Goal: Information Seeking & Learning: Learn about a topic

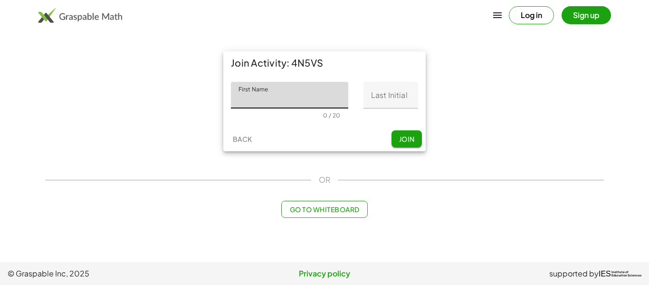
click at [325, 95] on input "First Name" at bounding box center [289, 95] width 117 height 27
type input "******"
click at [373, 86] on input "Last Initial" at bounding box center [391, 95] width 55 height 27
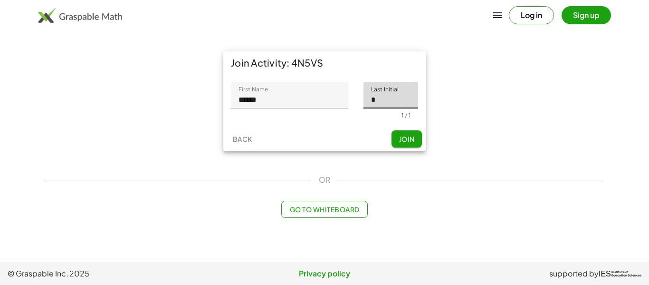
type input "*"
click at [416, 144] on button "Join" at bounding box center [407, 138] width 30 height 17
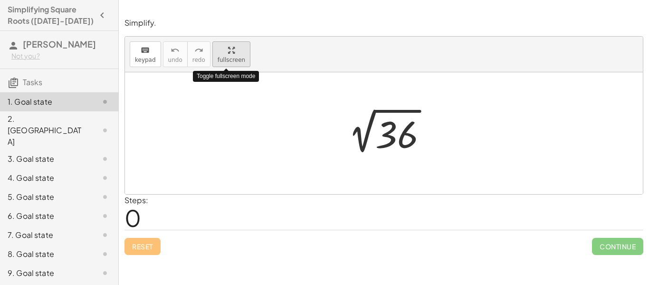
click at [230, 57] on span "fullscreen" at bounding box center [232, 60] width 28 height 7
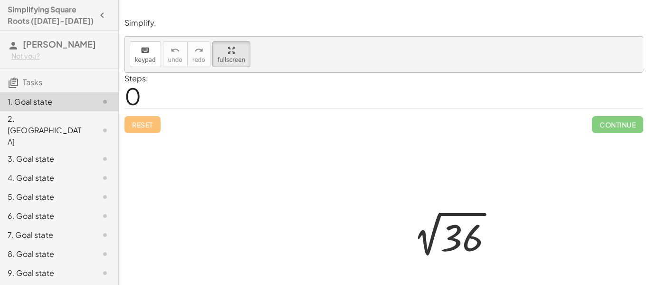
scroll to position [1, 0]
click at [58, 284] on div "10. Goal state" at bounding box center [46, 290] width 77 height 11
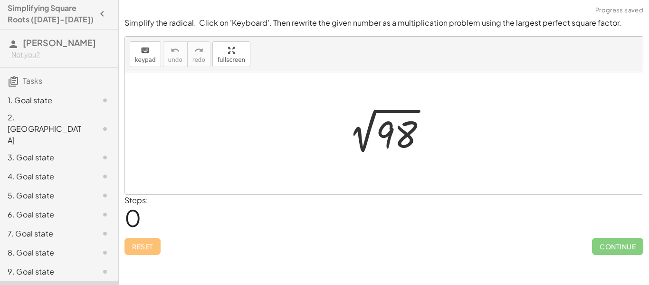
click at [82, 95] on div "1. Goal state" at bounding box center [46, 100] width 77 height 11
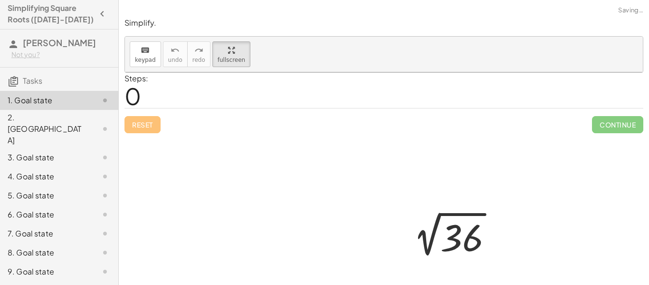
click at [82, 118] on div "2. [GEOGRAPHIC_DATA]" at bounding box center [46, 129] width 77 height 34
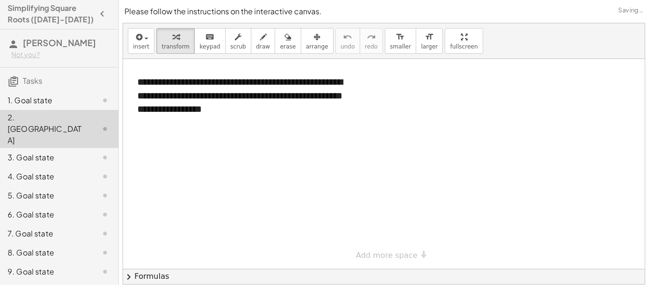
click at [75, 152] on div "3. Goal state" at bounding box center [46, 157] width 77 height 11
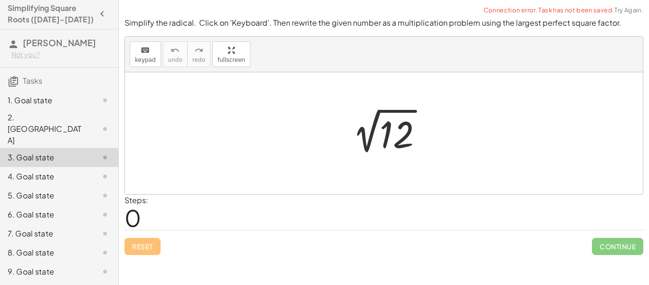
click at [71, 190] on div "5. Goal state" at bounding box center [46, 195] width 77 height 11
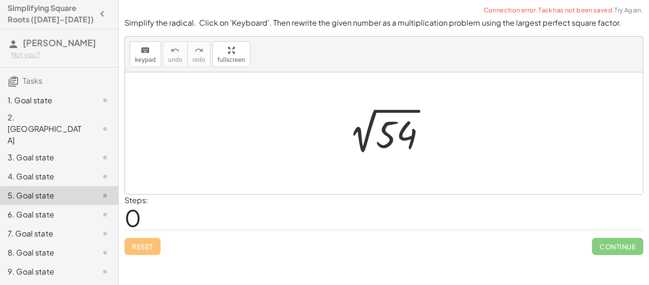
click at [66, 228] on div "7. Goal state" at bounding box center [46, 233] width 77 height 11
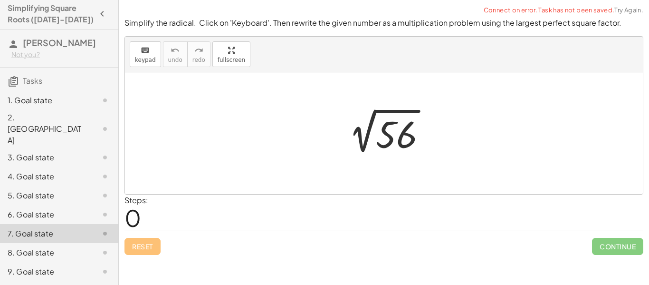
click at [71, 247] on div "8. Goal state" at bounding box center [46, 252] width 77 height 11
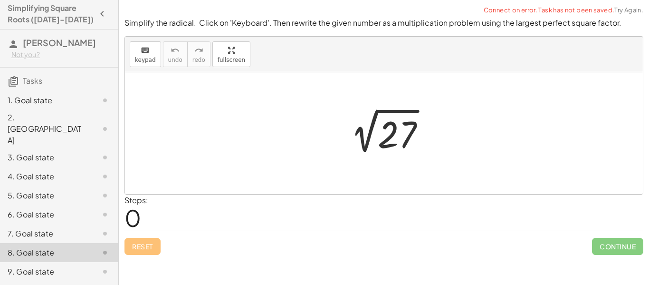
click at [39, 152] on div "3. Goal state" at bounding box center [46, 157] width 77 height 11
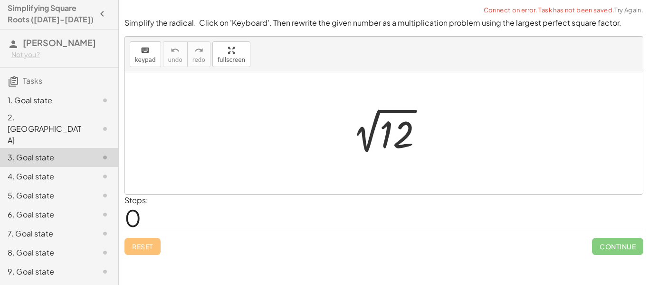
click at [53, 262] on div "7. Goal state" at bounding box center [59, 271] width 118 height 19
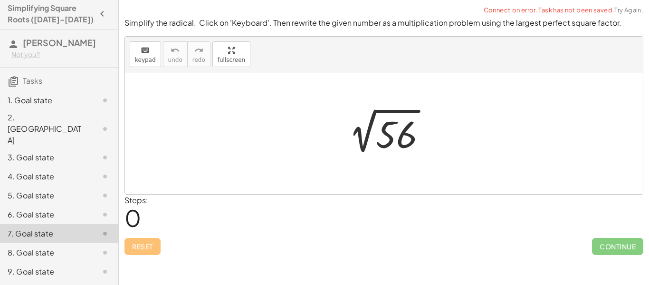
click at [48, 247] on div "8. Goal state" at bounding box center [46, 252] width 77 height 11
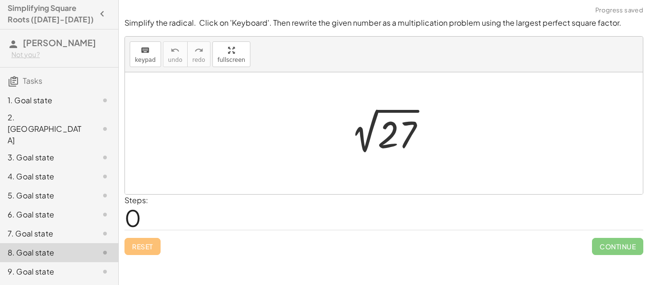
click at [42, 121] on div "2. [GEOGRAPHIC_DATA]" at bounding box center [46, 129] width 77 height 34
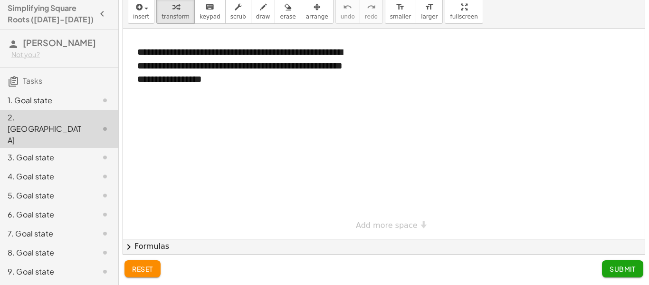
scroll to position [27, 0]
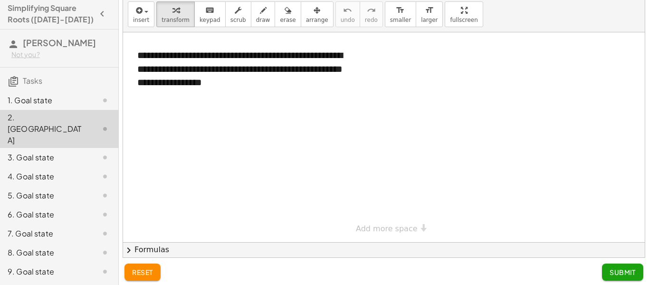
click at [75, 209] on div "6. Goal state" at bounding box center [46, 214] width 77 height 11
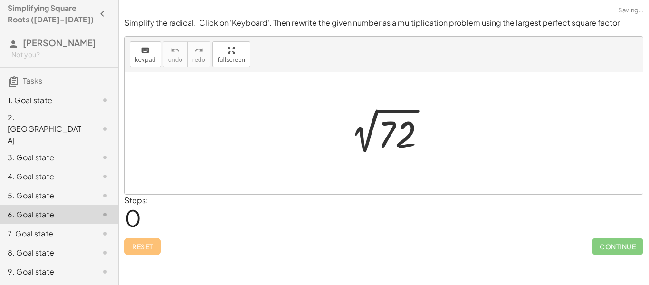
scroll to position [0, 0]
click at [67, 281] on div "8. Goal state" at bounding box center [59, 290] width 118 height 19
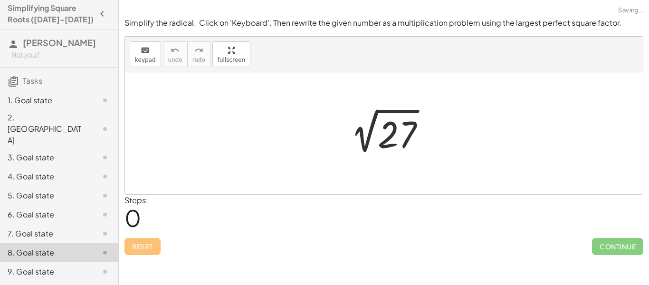
click at [59, 284] on div "10. Goal state" at bounding box center [46, 290] width 77 height 11
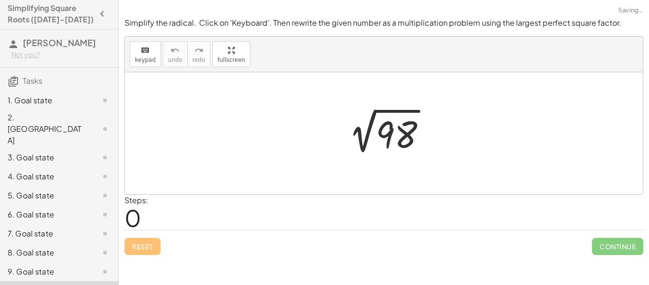
click at [62, 266] on div "9. Goal state" at bounding box center [46, 271] width 77 height 11
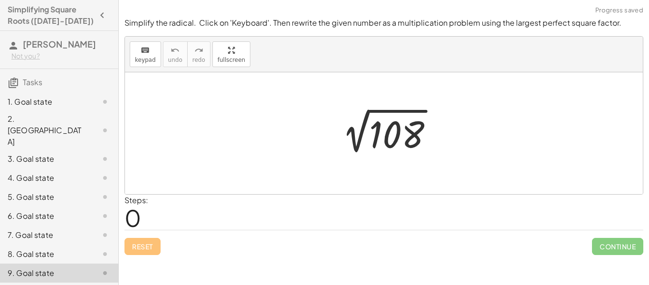
click at [77, 149] on div "1. Goal state" at bounding box center [59, 158] width 118 height 19
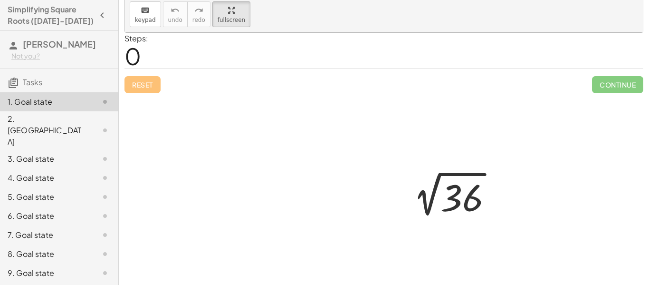
scroll to position [59, 0]
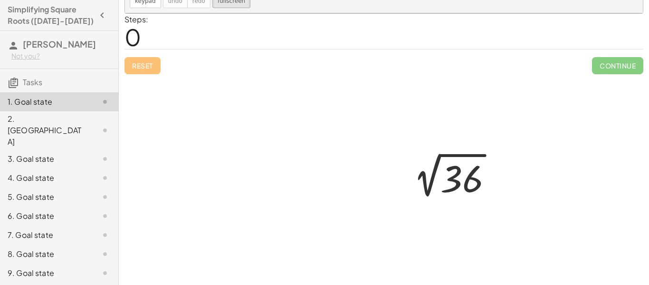
click at [474, 179] on div at bounding box center [453, 178] width 104 height 48
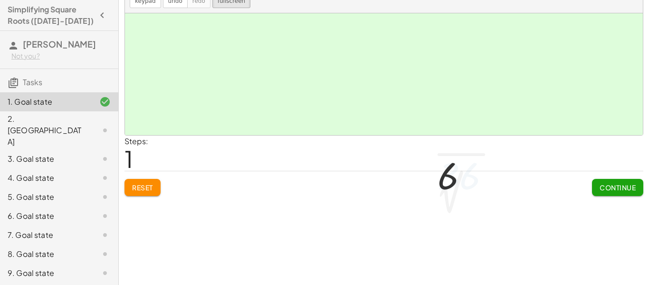
scroll to position [0, 0]
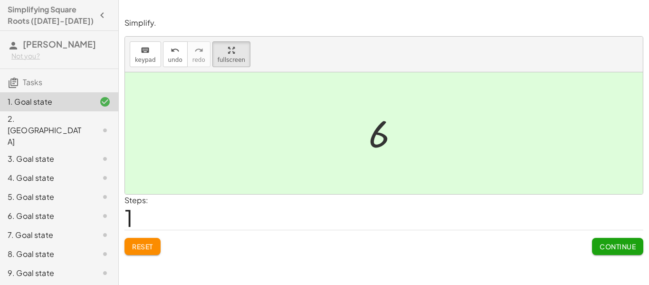
click at [146, 251] on button "Reset" at bounding box center [143, 246] width 36 height 17
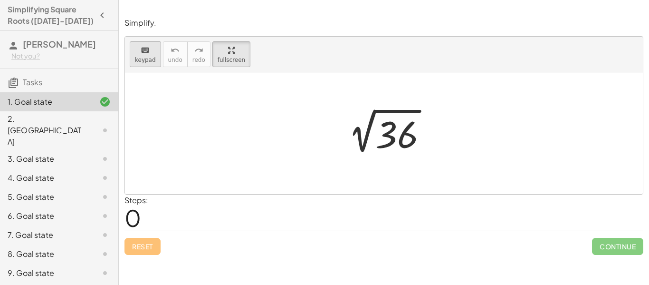
click at [141, 50] on icon "keyboard" at bounding box center [145, 50] width 9 height 11
click at [383, 117] on div at bounding box center [397, 135] width 43 height 42
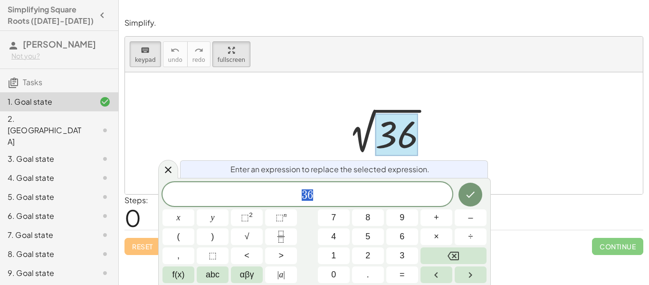
scroll to position [0, 0]
click at [411, 233] on button "6" at bounding box center [402, 236] width 32 height 17
click at [472, 193] on icon "Done" at bounding box center [471, 195] width 9 height 6
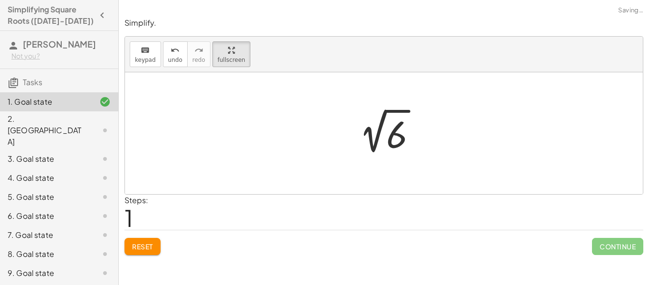
scroll to position [0, 0]
click at [147, 49] on icon "keyboard" at bounding box center [145, 50] width 9 height 11
click at [389, 139] on div at bounding box center [396, 135] width 21 height 42
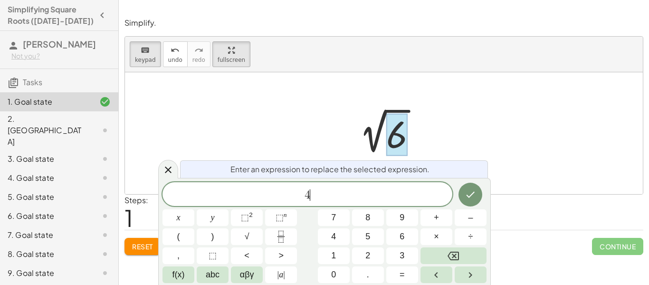
scroll to position [2, 0]
click at [436, 234] on span "×" at bounding box center [436, 236] width 5 height 13
click at [465, 195] on icon "Done" at bounding box center [470, 194] width 11 height 11
click at [144, 242] on span "Reset" at bounding box center [142, 246] width 21 height 9
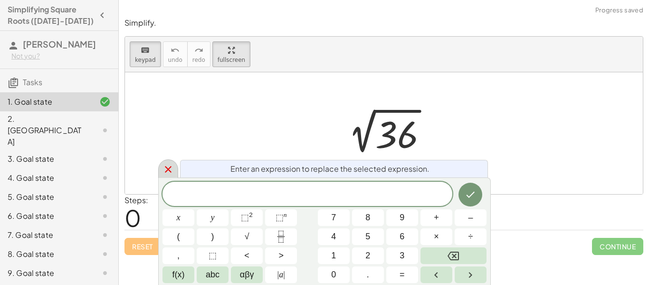
click at [174, 167] on div at bounding box center [168, 168] width 20 height 19
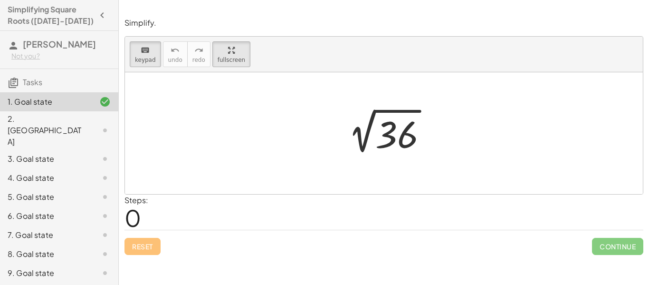
click at [472, 145] on div at bounding box center [384, 156] width 518 height 168
click at [399, 135] on div at bounding box center [397, 135] width 43 height 42
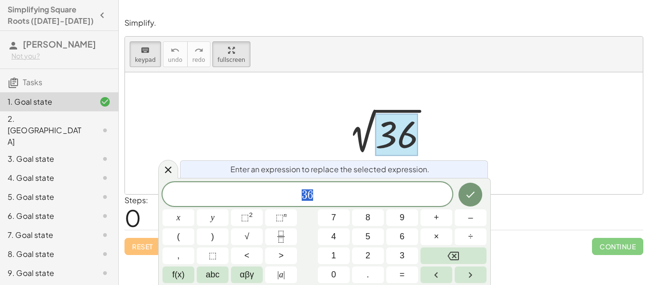
scroll to position [3, 0]
click at [337, 239] on button "4" at bounding box center [334, 236] width 32 height 17
click at [435, 235] on span "×" at bounding box center [436, 236] width 5 height 13
click at [404, 211] on span "9" at bounding box center [402, 217] width 5 height 13
click at [470, 190] on icon "Done" at bounding box center [470, 194] width 11 height 11
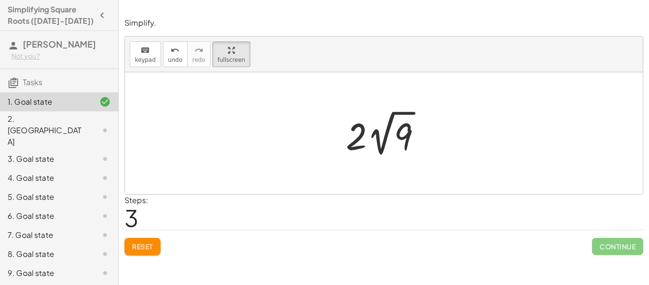
click at [144, 250] on span "Reset" at bounding box center [142, 246] width 21 height 9
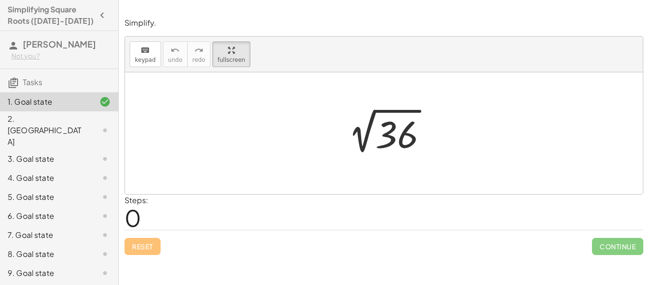
click at [399, 134] on div at bounding box center [388, 133] width 104 height 48
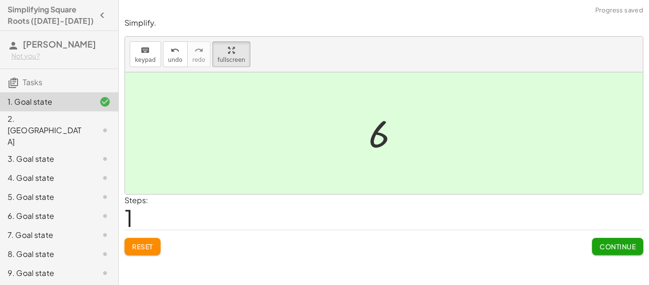
click at [149, 250] on span "Reset" at bounding box center [142, 246] width 21 height 9
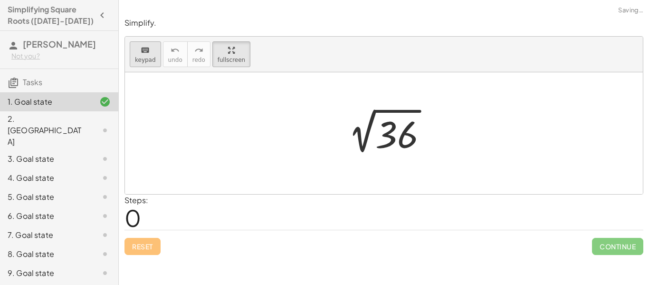
click at [139, 67] on button "keyboard keypad" at bounding box center [145, 54] width 31 height 26
click at [390, 133] on div at bounding box center [397, 135] width 43 height 42
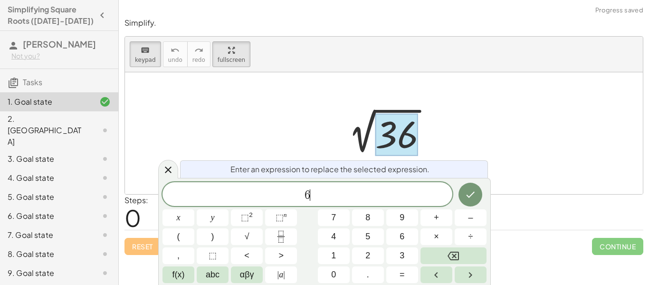
scroll to position [4, 0]
click at [442, 233] on button "×" at bounding box center [437, 236] width 32 height 17
click at [474, 187] on button "Done" at bounding box center [471, 195] width 24 height 24
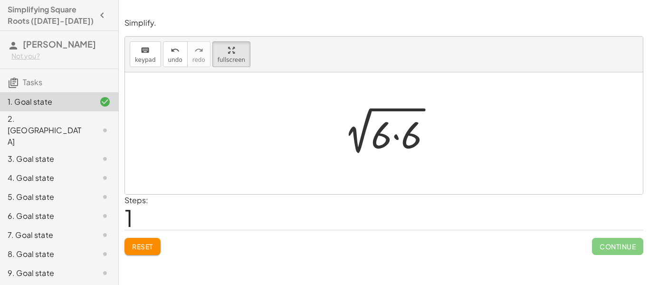
click at [384, 140] on div at bounding box center [387, 133] width 113 height 49
click at [405, 136] on div at bounding box center [387, 133] width 113 height 49
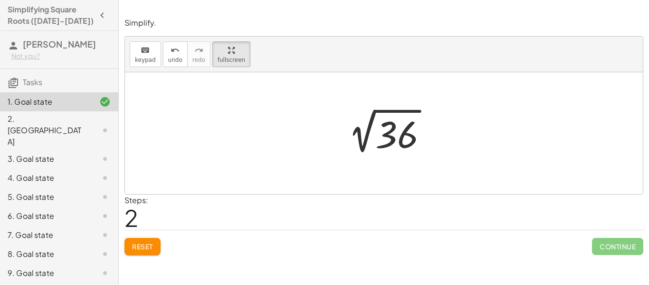
click at [143, 243] on span "Reset" at bounding box center [142, 246] width 21 height 9
click at [151, 57] on span "keypad" at bounding box center [145, 60] width 21 height 7
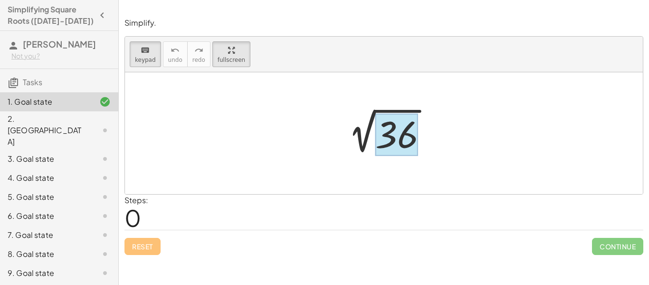
click at [382, 121] on div at bounding box center [397, 135] width 43 height 42
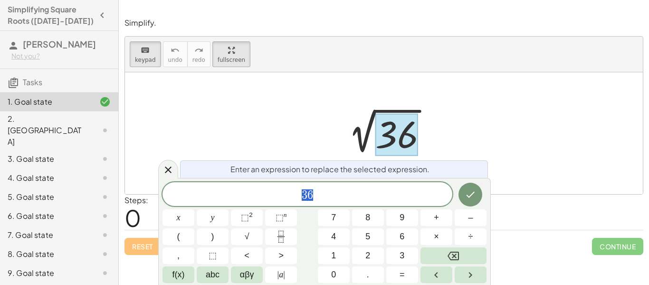
scroll to position [5, 0]
click at [346, 193] on span "​" at bounding box center [308, 194] width 290 height 13
click at [160, 165] on div at bounding box center [168, 169] width 20 height 19
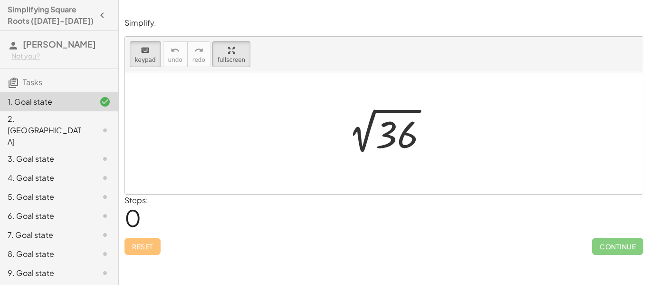
click at [87, 125] on div at bounding box center [97, 130] width 27 height 11
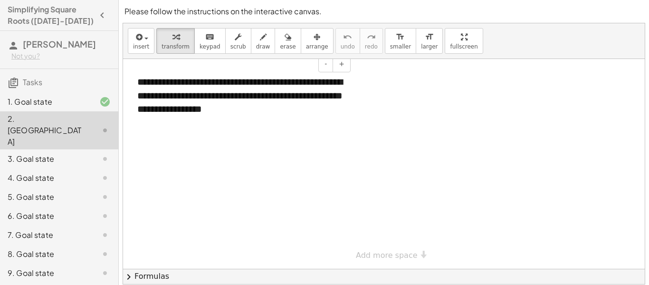
scroll to position [29, 0]
click at [134, 43] on span "insert" at bounding box center [141, 46] width 16 height 7
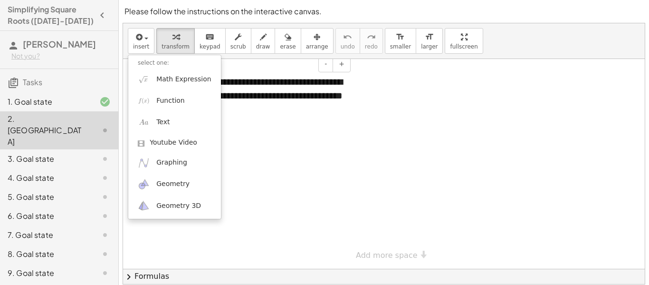
click at [271, 66] on div "**********" at bounding box center [240, 96] width 225 height 60
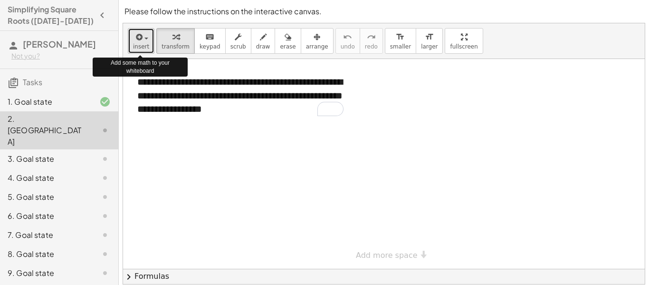
click at [140, 43] on span "insert" at bounding box center [141, 46] width 16 height 7
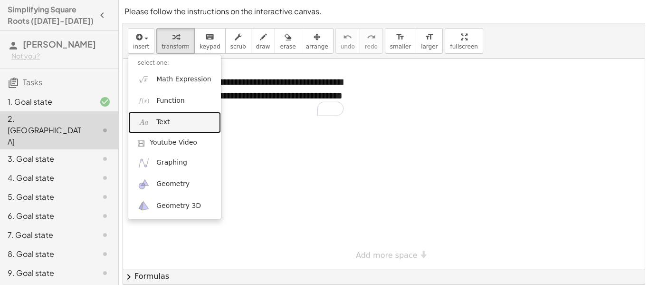
click at [178, 112] on link "Text" at bounding box center [174, 122] width 93 height 21
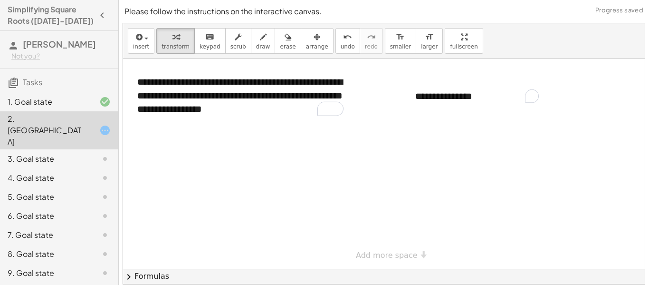
click at [470, 80] on div "**********" at bounding box center [477, 96] width 143 height 33
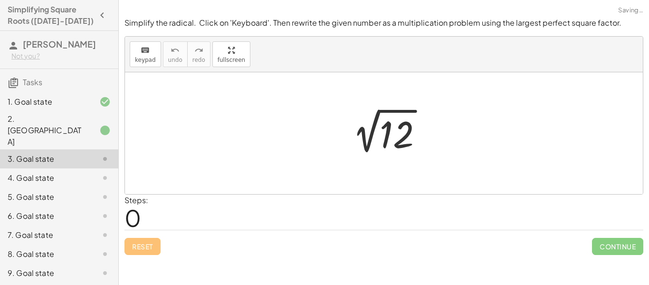
scroll to position [0, 0]
click at [97, 168] on div "2. [GEOGRAPHIC_DATA]" at bounding box center [59, 177] width 118 height 19
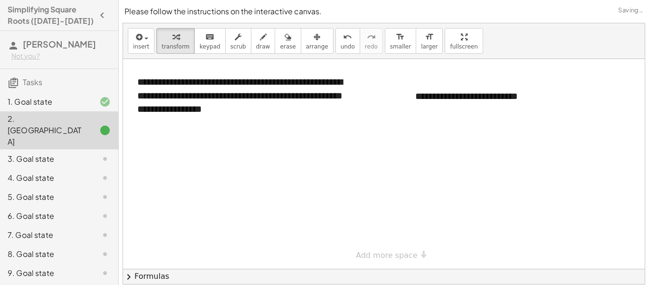
click at [86, 153] on div at bounding box center [97, 158] width 27 height 11
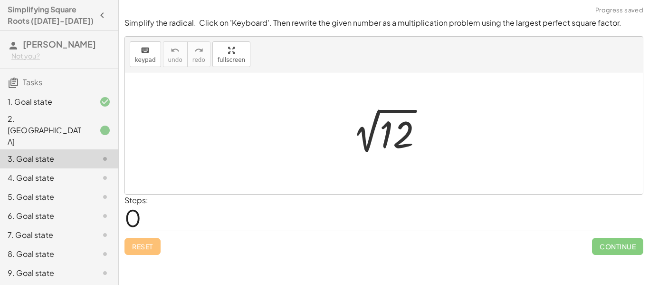
click at [390, 136] on div at bounding box center [388, 133] width 96 height 48
click at [149, 247] on span "Reset" at bounding box center [142, 246] width 21 height 9
click at [155, 54] on button "keyboard keypad" at bounding box center [145, 54] width 31 height 26
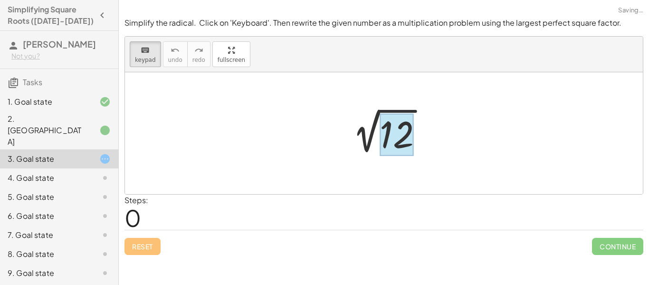
click at [400, 131] on div at bounding box center [397, 135] width 34 height 42
click at [396, 135] on div at bounding box center [397, 135] width 34 height 42
click at [400, 135] on div at bounding box center [397, 135] width 34 height 42
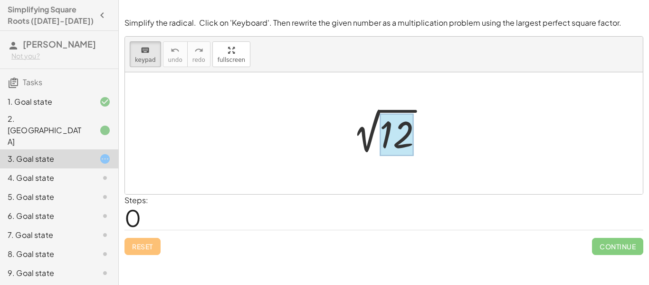
click at [402, 135] on div at bounding box center [397, 135] width 34 height 42
click at [405, 146] on div at bounding box center [397, 135] width 34 height 42
click at [406, 139] on div at bounding box center [397, 135] width 34 height 42
click at [414, 140] on div at bounding box center [388, 133] width 96 height 48
click at [133, 52] on button "keyboard keypad" at bounding box center [145, 54] width 31 height 26
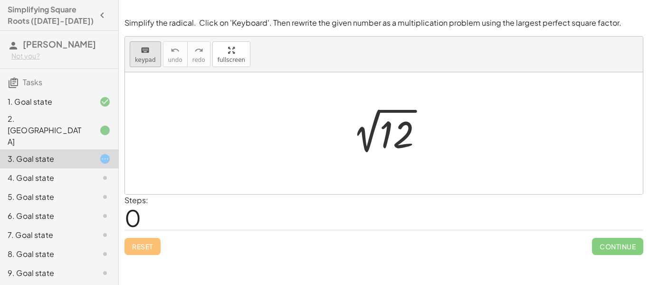
click at [148, 53] on icon "keyboard" at bounding box center [145, 50] width 9 height 11
click at [402, 133] on div at bounding box center [397, 135] width 34 height 42
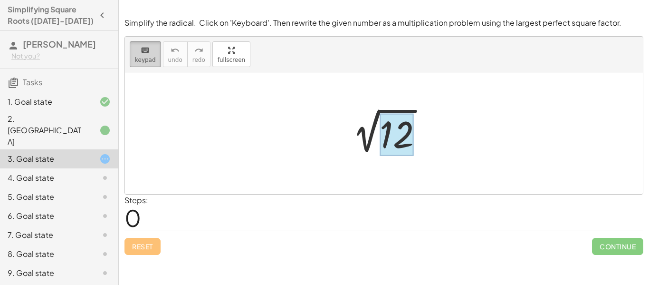
click at [145, 48] on icon "keyboard" at bounding box center [145, 50] width 9 height 11
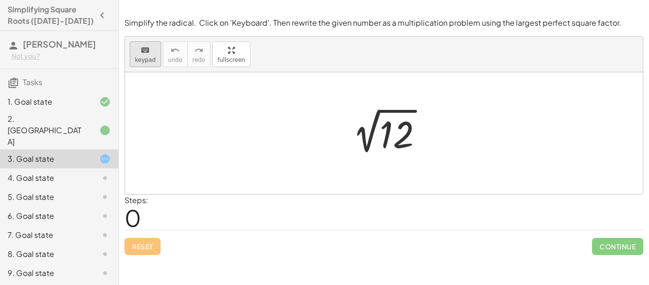
click at [146, 63] on button "keyboard keypad" at bounding box center [145, 54] width 31 height 26
click at [414, 127] on div at bounding box center [388, 133] width 96 height 48
click at [397, 135] on div at bounding box center [397, 135] width 34 height 42
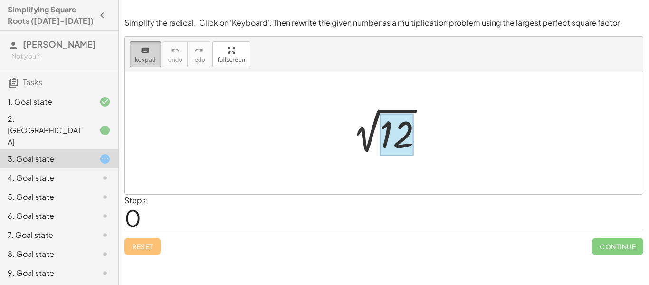
click at [143, 45] on icon "keyboard" at bounding box center [145, 50] width 9 height 11
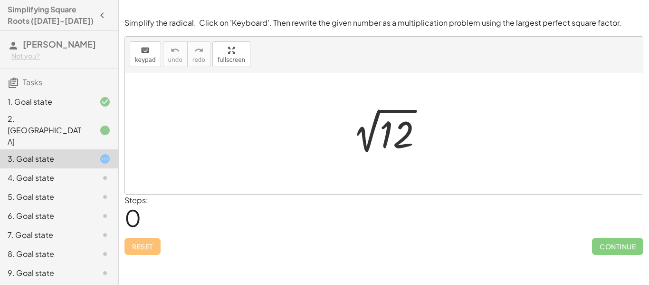
click at [81, 96] on div "1. Goal state" at bounding box center [46, 101] width 77 height 11
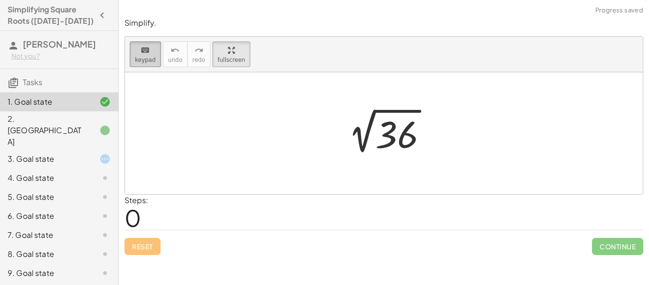
click at [144, 46] on icon "keyboard" at bounding box center [145, 50] width 9 height 11
click at [149, 71] on div "keyboard keypad undo undo redo redo fullscreen Edit expressions" at bounding box center [384, 55] width 518 height 36
click at [142, 52] on icon "keyboard" at bounding box center [145, 50] width 9 height 11
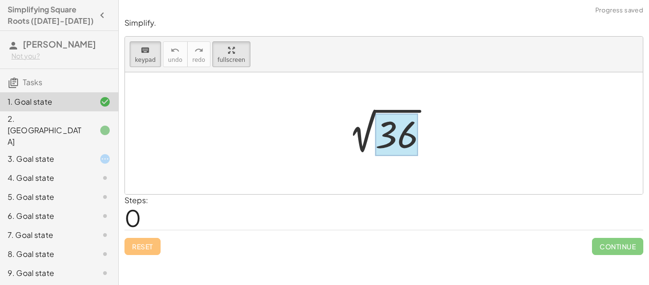
click at [392, 121] on div at bounding box center [397, 135] width 43 height 42
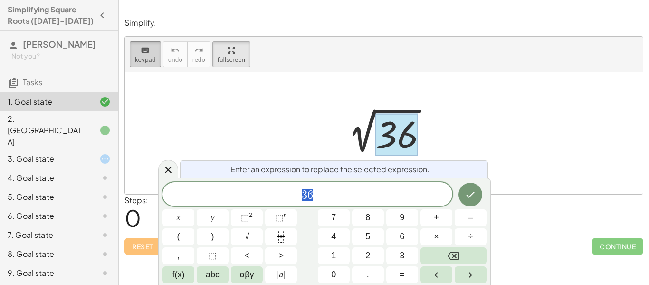
click at [147, 57] on span "keypad" at bounding box center [145, 60] width 21 height 7
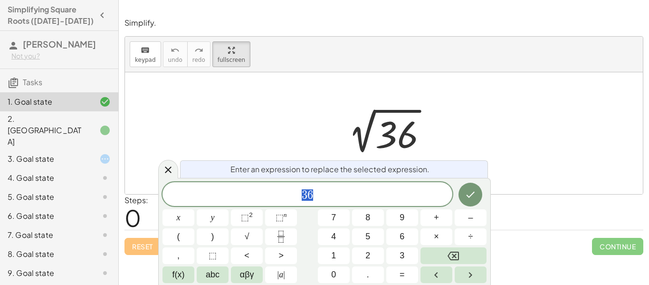
click at [86, 153] on div at bounding box center [97, 158] width 27 height 11
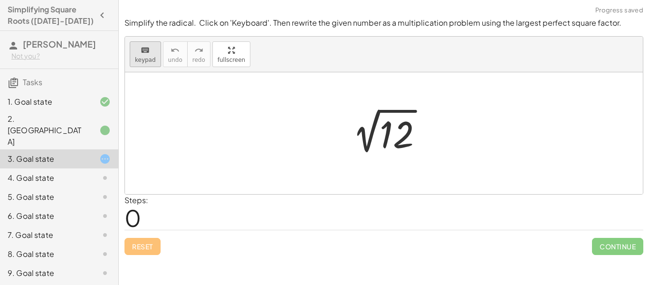
click at [142, 52] on icon "keyboard" at bounding box center [145, 50] width 9 height 11
click at [408, 137] on div at bounding box center [397, 135] width 34 height 42
click at [395, 131] on div at bounding box center [397, 135] width 34 height 42
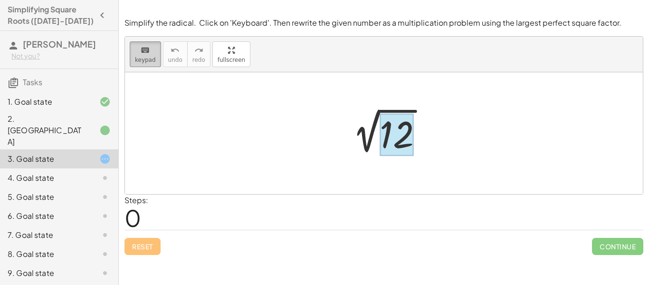
click at [138, 50] on div "keyboard" at bounding box center [145, 49] width 21 height 11
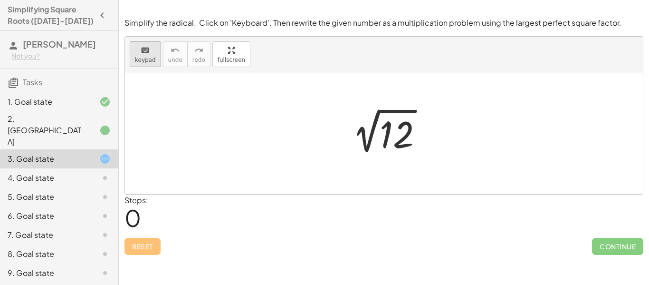
click at [143, 53] on icon "keyboard" at bounding box center [145, 50] width 9 height 11
click at [388, 132] on div at bounding box center [397, 135] width 34 height 42
click at [404, 134] on div at bounding box center [397, 135] width 34 height 42
click at [143, 55] on button "keyboard keypad" at bounding box center [145, 54] width 31 height 26
click at [402, 137] on div at bounding box center [397, 135] width 34 height 42
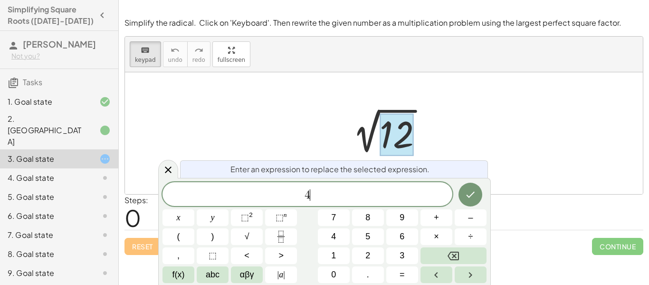
scroll to position [1, 0]
click at [440, 233] on button "×" at bounding box center [437, 236] width 32 height 17
click at [474, 190] on icon "Done" at bounding box center [470, 194] width 11 height 11
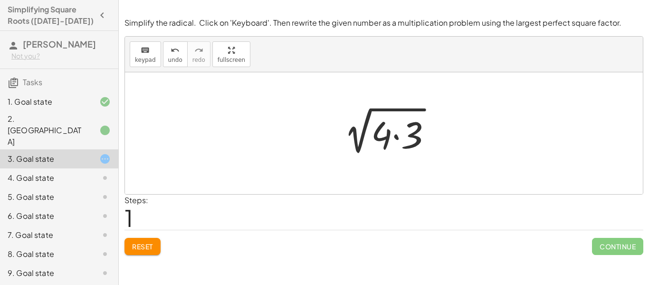
click at [380, 139] on div at bounding box center [387, 133] width 113 height 49
click at [385, 136] on div at bounding box center [387, 133] width 113 height 49
click at [391, 140] on div at bounding box center [387, 133] width 113 height 49
click at [385, 139] on div at bounding box center [387, 133] width 113 height 49
click at [385, 136] on div at bounding box center [387, 133] width 113 height 49
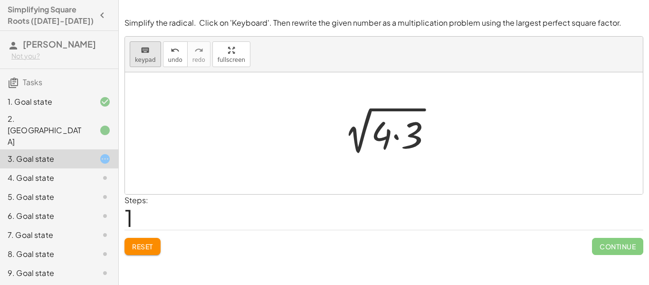
click at [146, 63] on span "keypad" at bounding box center [145, 60] width 21 height 7
click at [382, 127] on div at bounding box center [381, 134] width 21 height 44
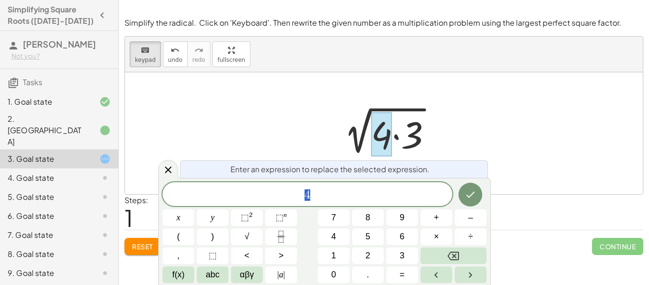
scroll to position [2, 0]
click at [171, 168] on icon at bounding box center [168, 169] width 11 height 11
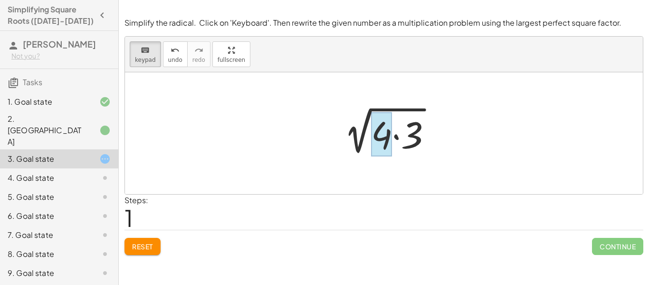
click at [381, 138] on div at bounding box center [381, 134] width 21 height 44
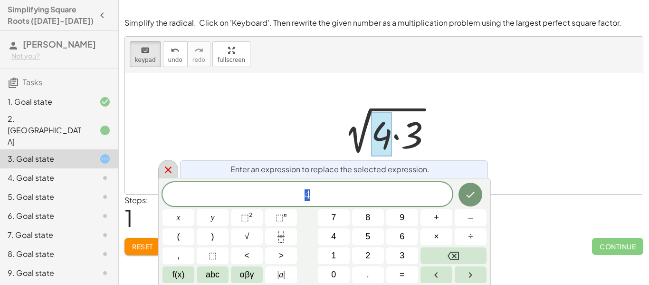
click at [168, 170] on icon at bounding box center [168, 169] width 7 height 7
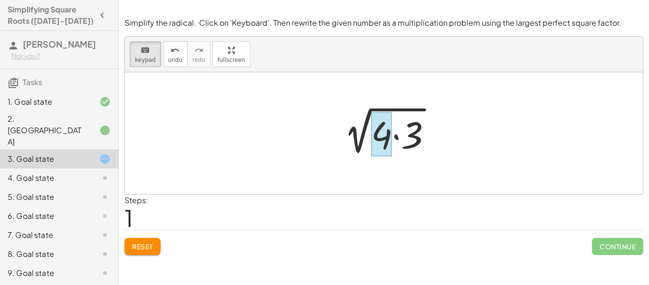
click at [381, 144] on div at bounding box center [381, 134] width 21 height 44
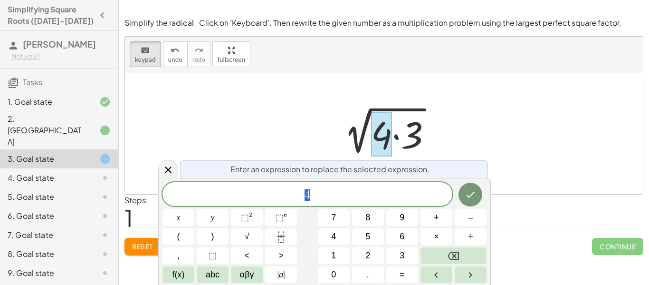
click at [381, 144] on div at bounding box center [381, 134] width 21 height 44
click at [166, 170] on icon at bounding box center [168, 169] width 11 height 11
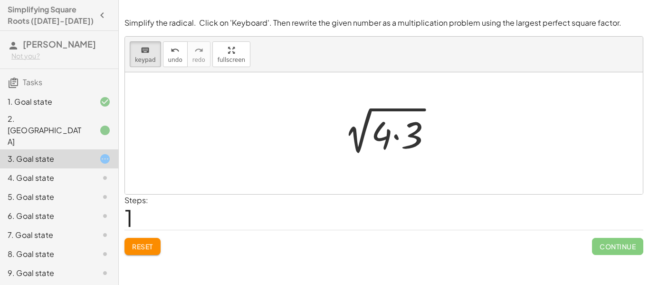
scroll to position [2, 0]
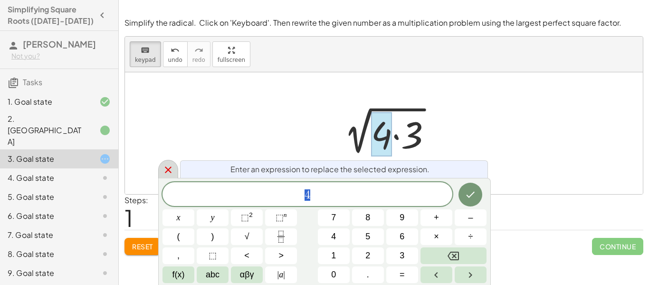
click at [163, 170] on icon at bounding box center [168, 169] width 11 height 11
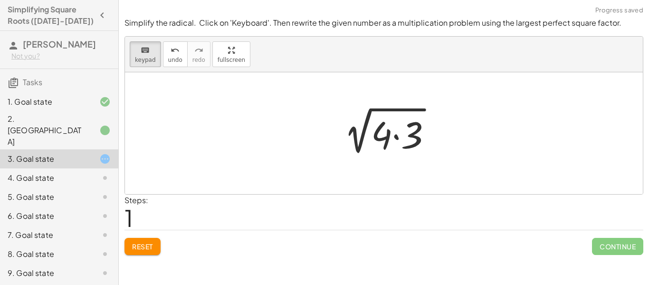
click at [76, 96] on div "1. Goal state" at bounding box center [46, 101] width 77 height 11
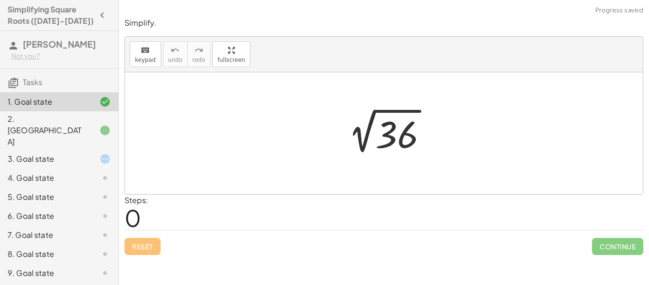
click at [392, 138] on div at bounding box center [388, 133] width 104 height 48
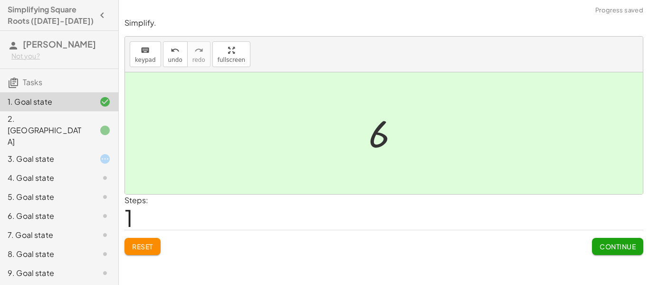
click at [625, 246] on span "Continue" at bounding box center [618, 246] width 36 height 9
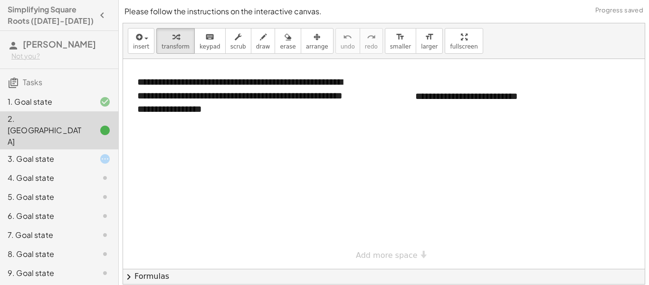
click at [93, 187] on div "3. Goal state" at bounding box center [59, 196] width 118 height 19
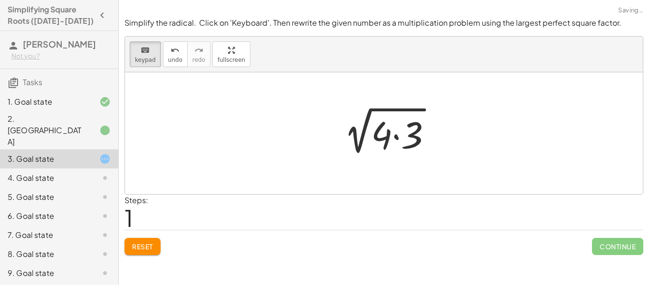
click at [69, 168] on div "2. [GEOGRAPHIC_DATA]" at bounding box center [59, 177] width 118 height 19
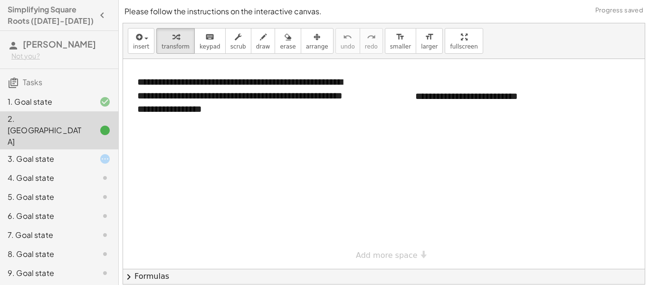
click at [81, 187] on div "3. Goal state" at bounding box center [59, 196] width 118 height 19
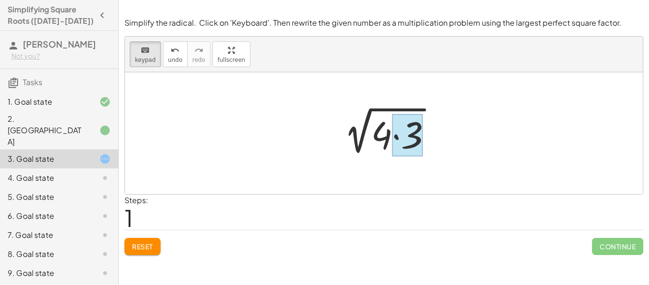
click at [392, 135] on div at bounding box center [407, 135] width 31 height 42
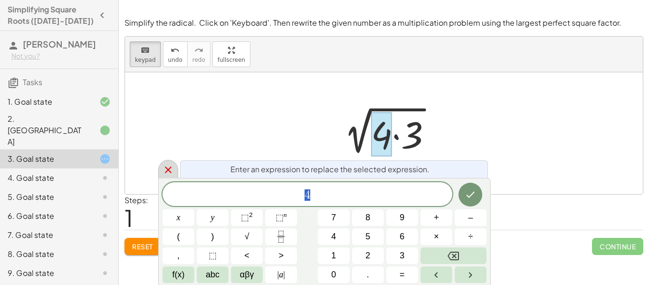
click at [169, 165] on icon at bounding box center [168, 169] width 11 height 11
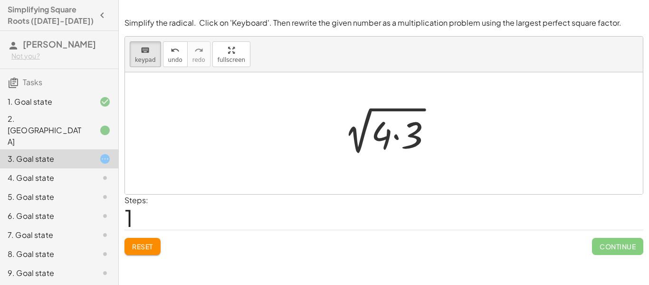
click at [87, 101] on div at bounding box center [97, 101] width 27 height 11
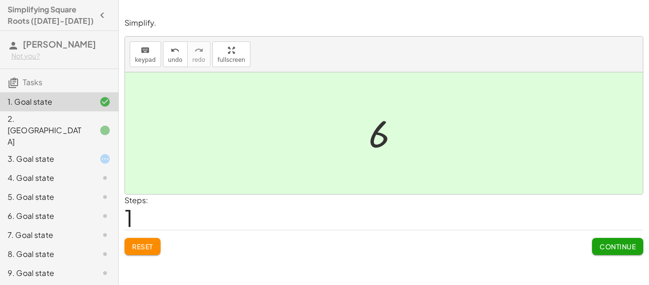
click at [619, 244] on span "Continue" at bounding box center [618, 246] width 36 height 9
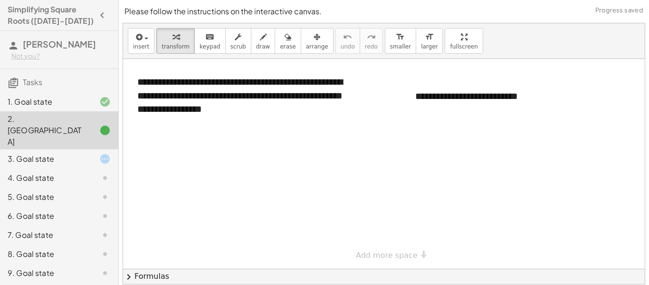
click at [88, 153] on div at bounding box center [97, 158] width 27 height 11
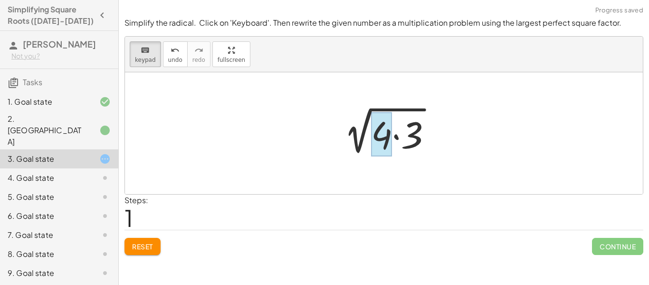
click at [378, 127] on div at bounding box center [381, 134] width 21 height 44
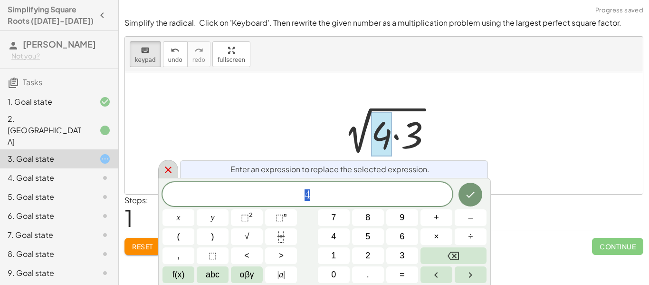
click at [175, 166] on div at bounding box center [168, 169] width 20 height 19
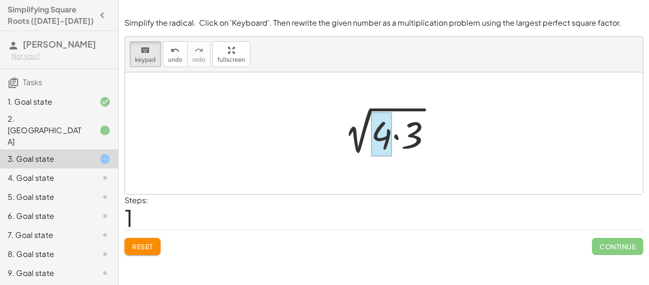
click at [385, 136] on div at bounding box center [381, 134] width 21 height 44
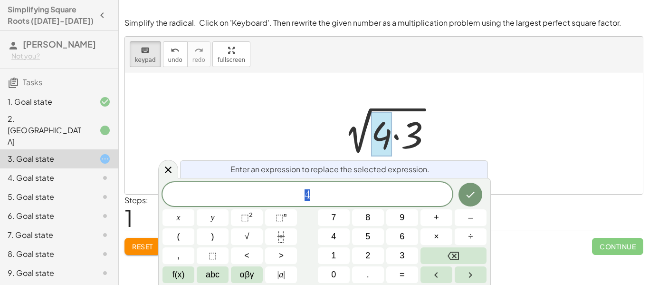
click at [180, 170] on div "Enter an expression to replace the selected expression." at bounding box center [334, 169] width 308 height 18
click at [174, 170] on div at bounding box center [168, 169] width 20 height 19
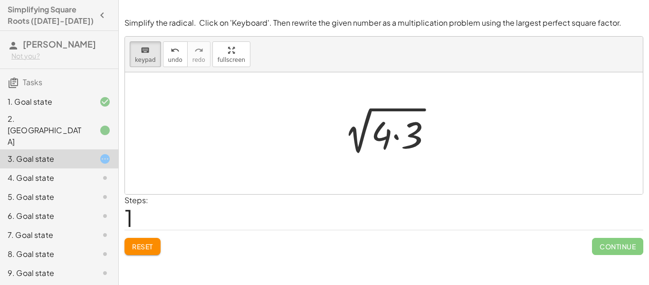
click at [84, 206] on div "4. Goal state" at bounding box center [59, 215] width 118 height 19
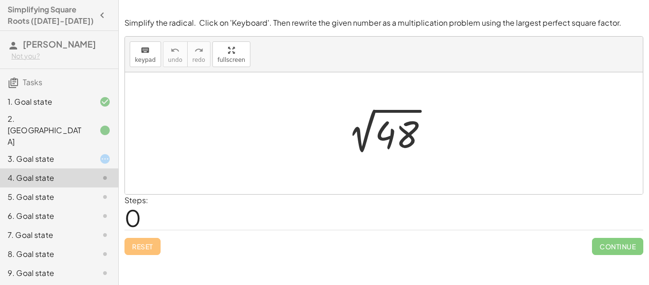
click at [378, 144] on div at bounding box center [387, 133] width 105 height 48
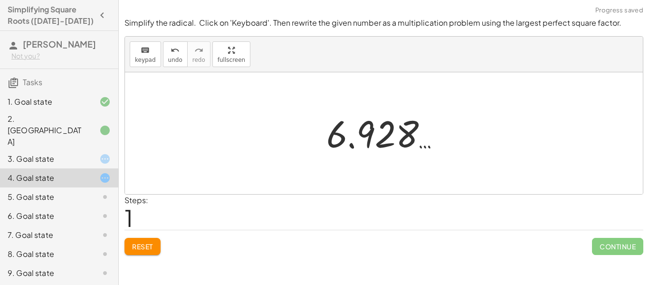
click at [152, 247] on span "Reset" at bounding box center [142, 246] width 21 height 9
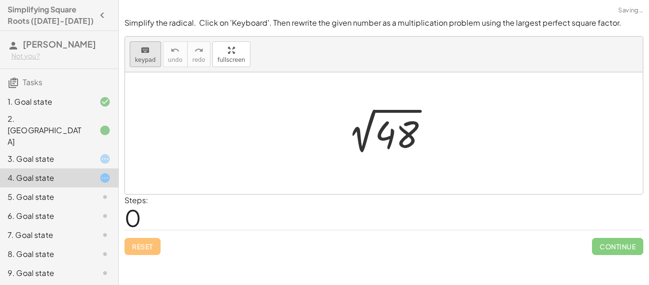
click at [145, 43] on button "keyboard keypad" at bounding box center [145, 54] width 31 height 26
click at [376, 133] on div at bounding box center [397, 135] width 44 height 42
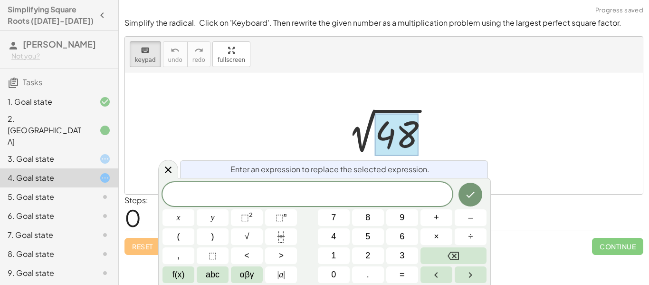
scroll to position [3, 0]
click at [445, 236] on button "×" at bounding box center [437, 236] width 32 height 17
click at [465, 193] on icon "Done" at bounding box center [470, 194] width 11 height 11
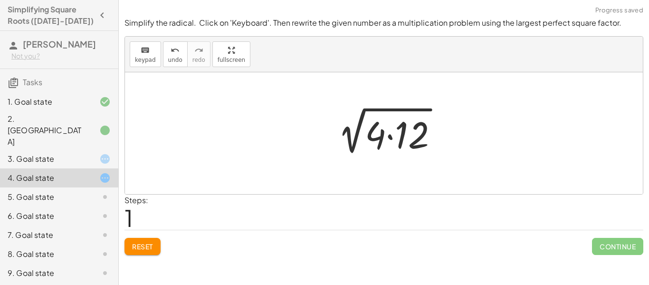
click at [376, 134] on div at bounding box center [387, 133] width 125 height 49
click at [369, 143] on div at bounding box center [387, 133] width 125 height 49
click at [380, 133] on div at bounding box center [387, 133] width 125 height 49
click at [155, 58] on button "keyboard keypad" at bounding box center [145, 54] width 31 height 26
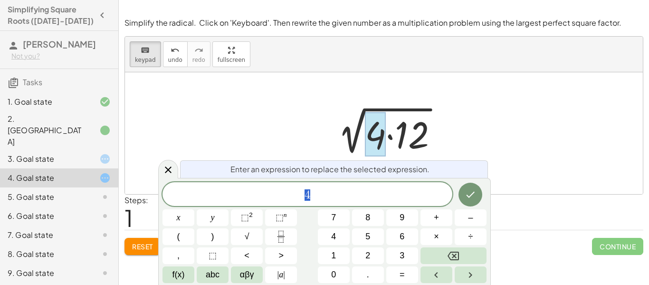
scroll to position [5, 0]
click at [165, 169] on icon at bounding box center [168, 169] width 11 height 11
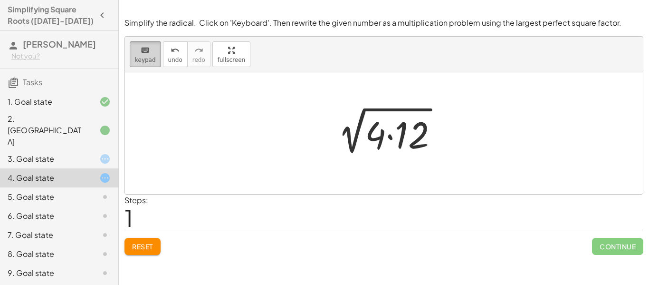
click at [144, 54] on icon "keyboard" at bounding box center [145, 50] width 9 height 11
click at [101, 168] on div "2. [GEOGRAPHIC_DATA]" at bounding box center [59, 177] width 118 height 19
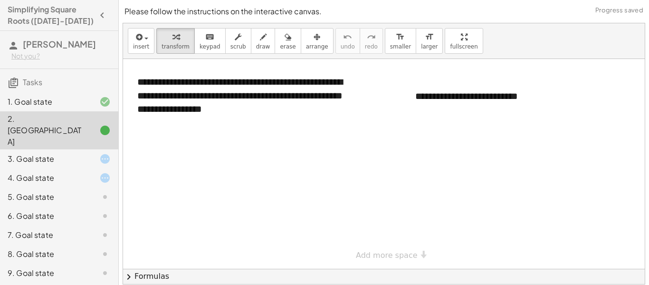
click at [87, 153] on div at bounding box center [97, 158] width 27 height 11
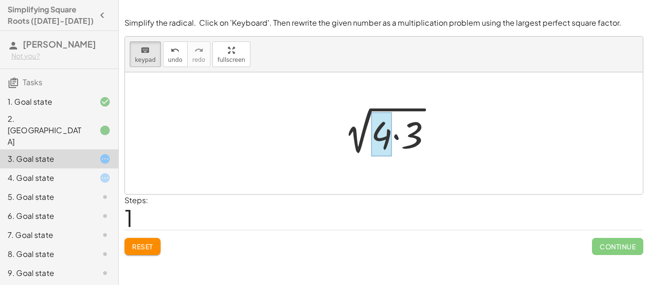
click at [388, 133] on div at bounding box center [381, 134] width 21 height 44
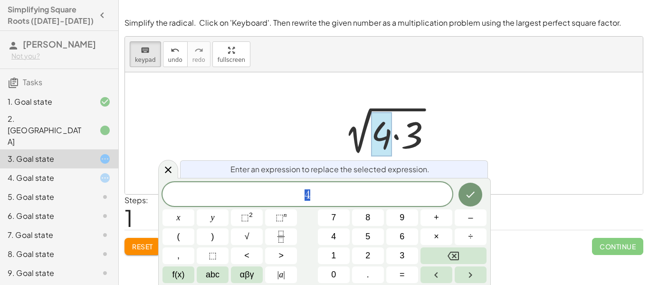
click at [388, 133] on div at bounding box center [381, 134] width 21 height 44
click at [173, 169] on icon at bounding box center [168, 169] width 11 height 11
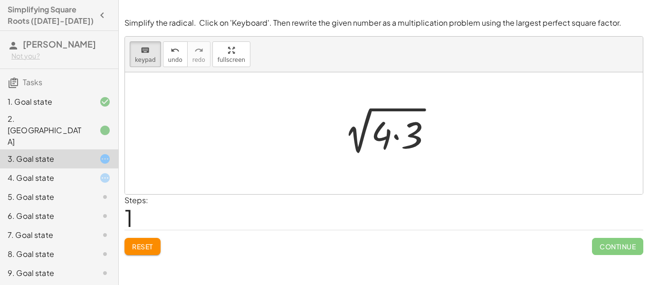
click at [79, 191] on div "5. Goal state" at bounding box center [46, 196] width 77 height 11
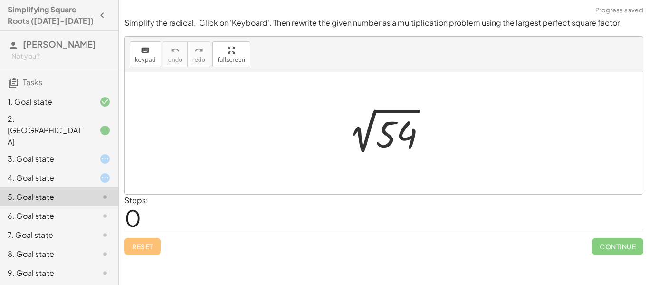
click at [384, 143] on div at bounding box center [387, 133] width 103 height 48
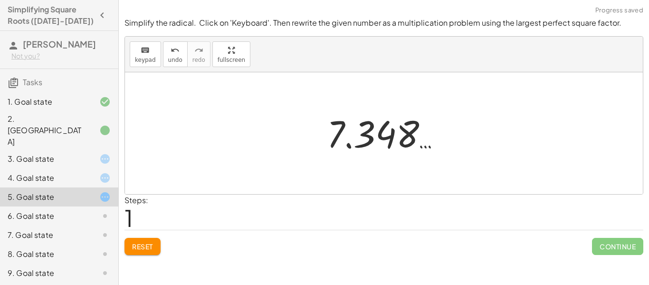
click at [149, 247] on span "Reset" at bounding box center [142, 246] width 21 height 9
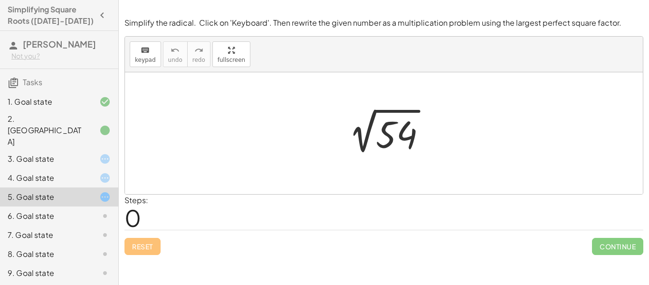
click at [385, 135] on div at bounding box center [387, 133] width 103 height 48
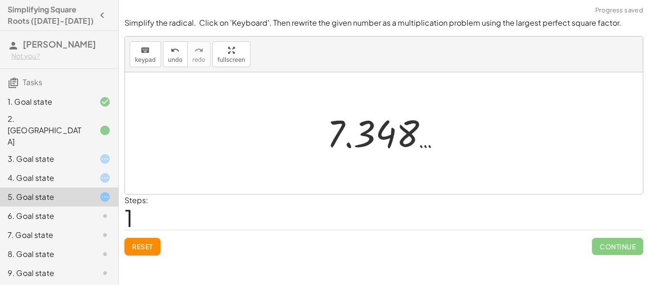
click at [135, 242] on span "Reset" at bounding box center [142, 246] width 21 height 9
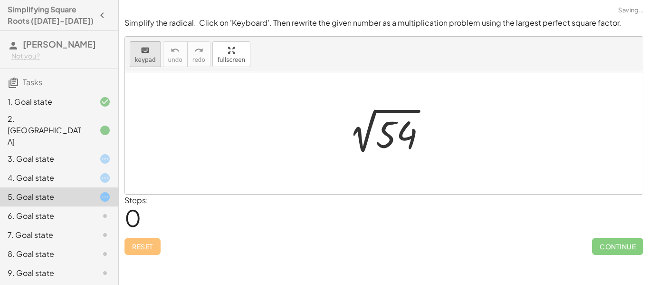
click at [139, 59] on span "keypad" at bounding box center [145, 60] width 21 height 7
click at [393, 134] on div at bounding box center [396, 135] width 41 height 42
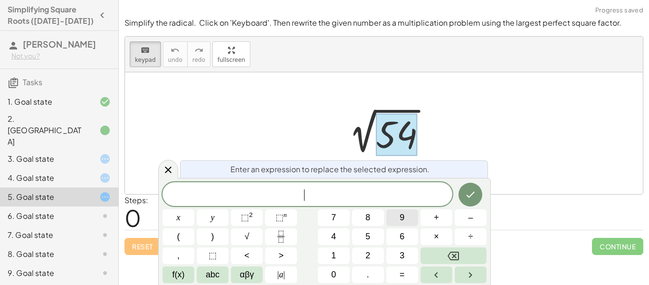
click at [391, 221] on button "9" at bounding box center [402, 217] width 32 height 17
click at [432, 237] on button "×" at bounding box center [437, 236] width 32 height 17
click at [409, 237] on button "6" at bounding box center [402, 236] width 32 height 17
click at [473, 200] on icon "Done" at bounding box center [470, 194] width 11 height 11
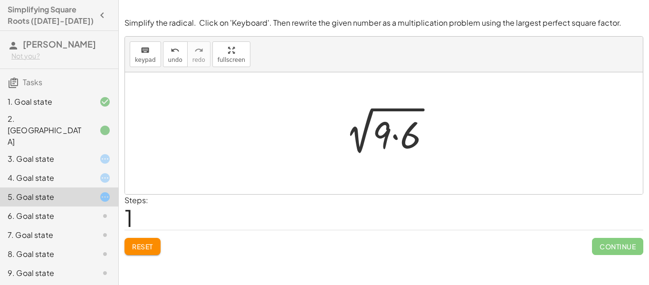
click at [94, 187] on div "5. Goal state" at bounding box center [59, 196] width 118 height 19
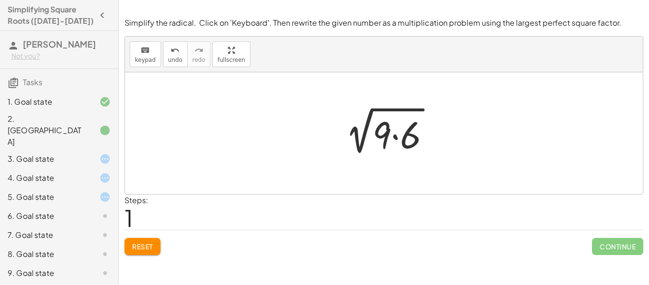
click at [96, 172] on div at bounding box center [97, 177] width 27 height 11
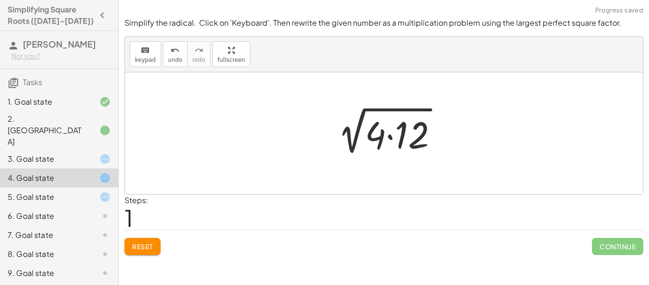
click at [85, 153] on div at bounding box center [97, 158] width 27 height 11
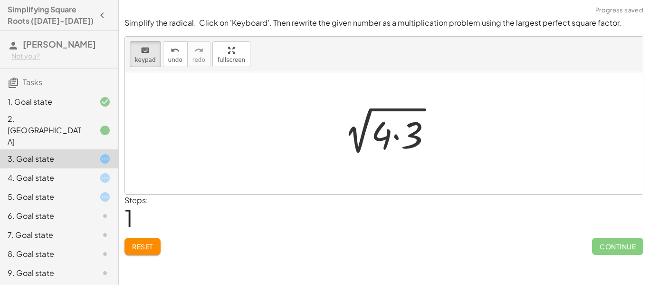
click at [102, 191] on icon at bounding box center [104, 196] width 11 height 11
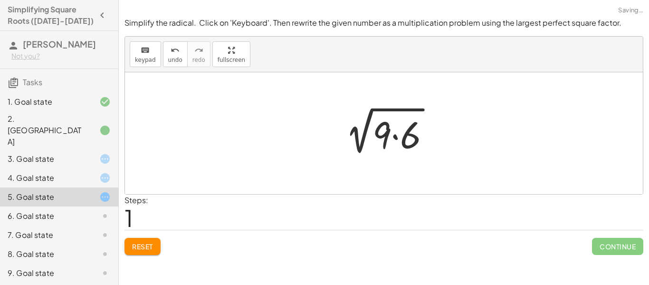
click at [80, 244] on div "6. Goal state" at bounding box center [59, 253] width 118 height 19
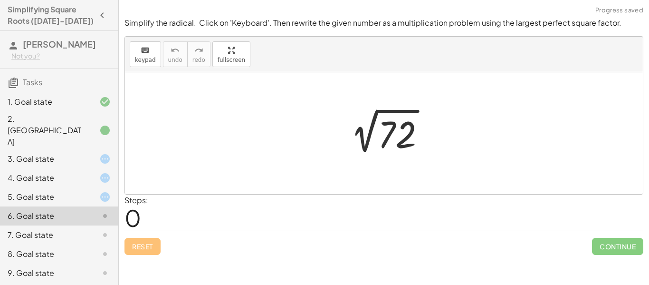
click at [105, 206] on div "4. Goal state" at bounding box center [59, 215] width 118 height 19
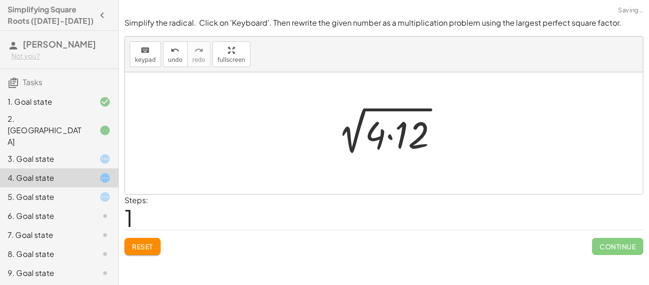
click at [99, 191] on icon at bounding box center [104, 196] width 11 height 11
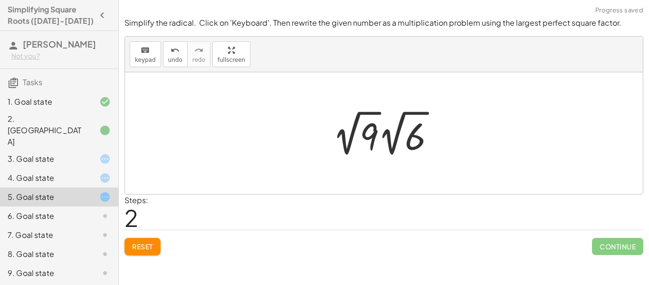
click at [366, 136] on div at bounding box center [388, 133] width 120 height 52
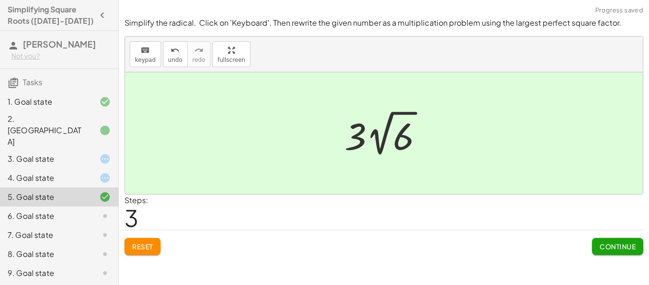
click at [614, 242] on span "Continue" at bounding box center [618, 246] width 36 height 9
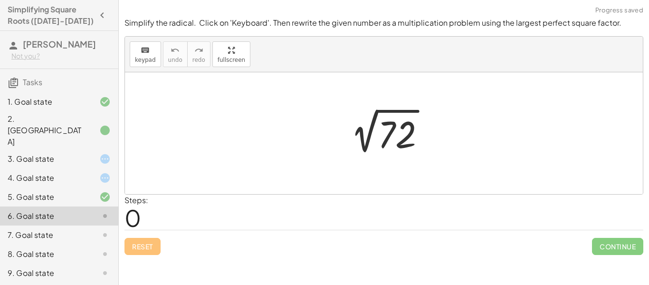
click at [56, 172] on div "4. Goal state" at bounding box center [46, 177] width 77 height 11
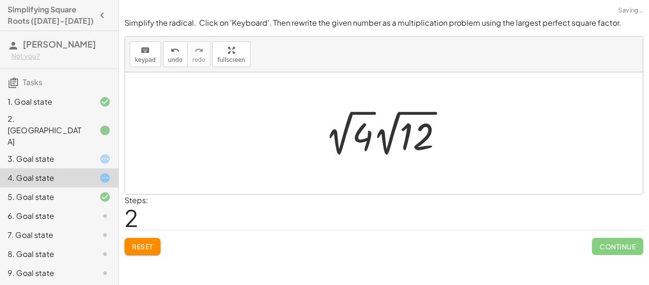
click at [360, 133] on div at bounding box center [387, 133] width 135 height 52
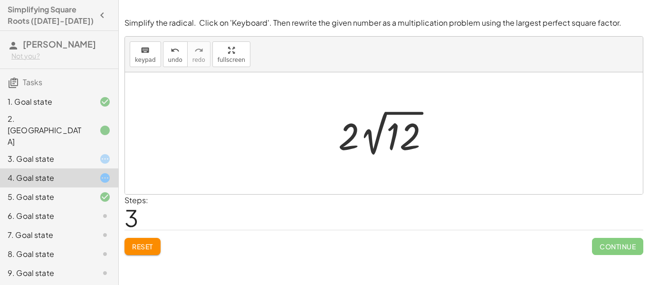
click at [153, 245] on span "Reset" at bounding box center [142, 246] width 21 height 9
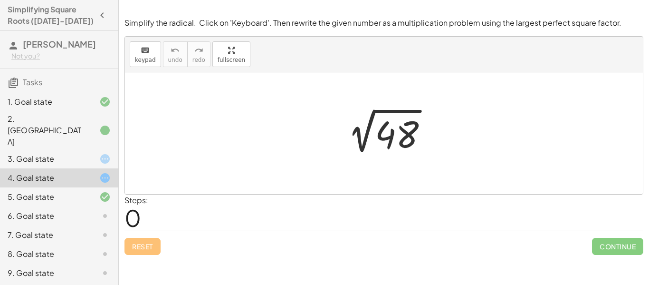
click at [329, 199] on div "Steps: 0" at bounding box center [384, 211] width 519 height 35
click at [142, 49] on icon "keyboard" at bounding box center [145, 50] width 9 height 11
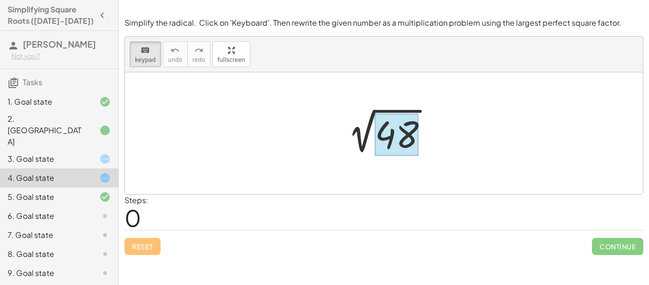
click at [385, 132] on div at bounding box center [397, 135] width 44 height 42
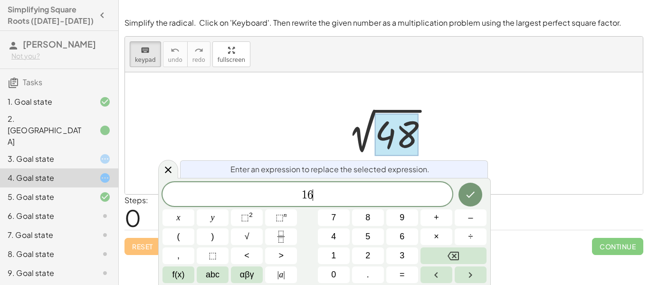
scroll to position [1, 0]
click at [439, 235] on button "×" at bounding box center [437, 236] width 32 height 17
click at [473, 191] on icon "Done" at bounding box center [470, 194] width 11 height 11
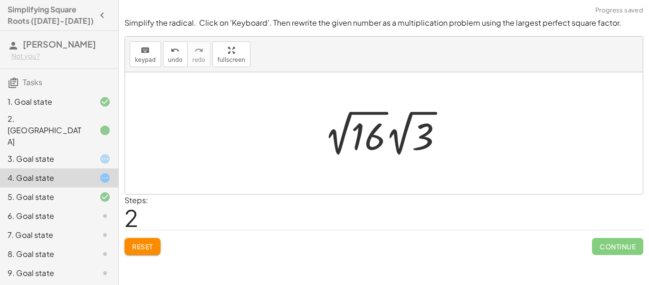
click at [362, 139] on div at bounding box center [387, 133] width 136 height 52
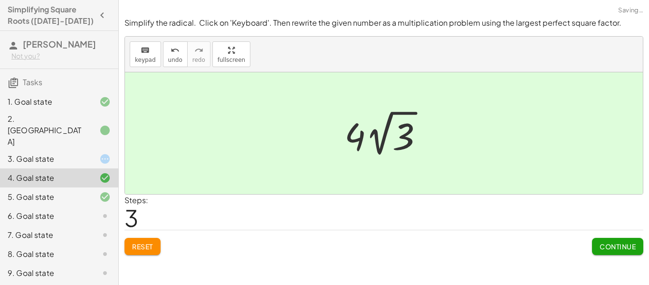
click at [606, 251] on button "Continue" at bounding box center [617, 246] width 51 height 17
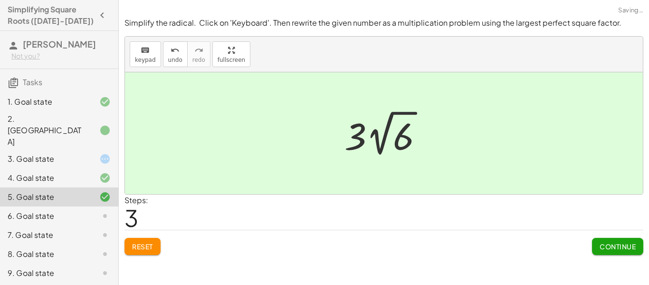
click at [101, 153] on icon at bounding box center [104, 158] width 11 height 11
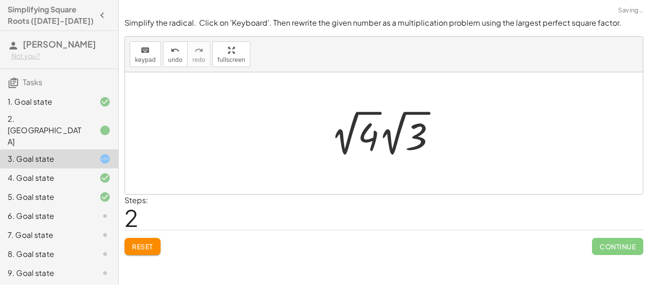
click at [372, 129] on div at bounding box center [387, 133] width 123 height 52
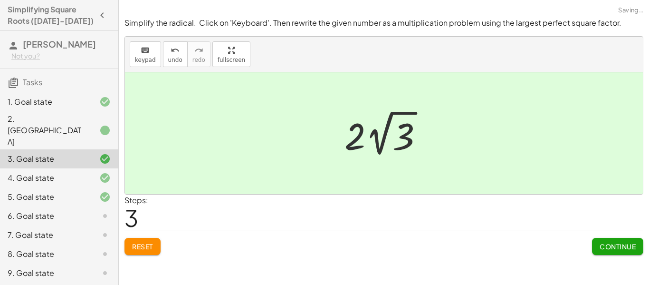
click at [593, 246] on button "Continue" at bounding box center [617, 246] width 51 height 17
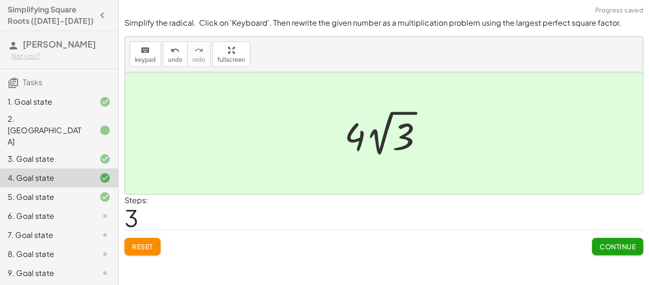
click at [86, 210] on div at bounding box center [97, 215] width 27 height 11
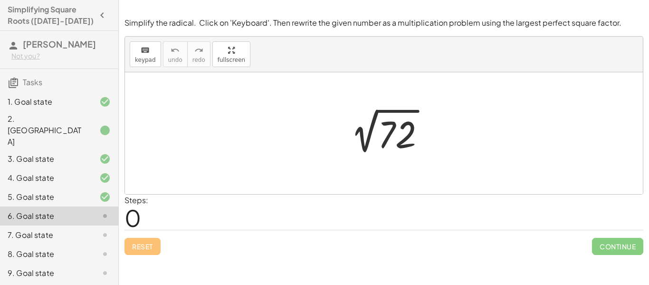
click at [391, 135] on div at bounding box center [388, 133] width 100 height 48
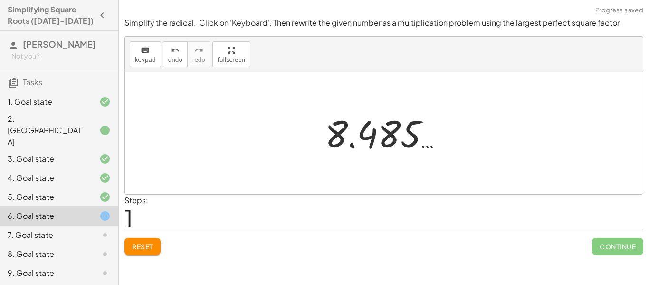
click at [143, 244] on span "Reset" at bounding box center [142, 246] width 21 height 9
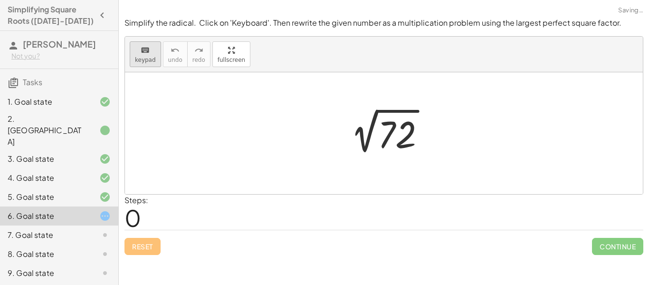
click at [148, 57] on span "keypad" at bounding box center [145, 60] width 21 height 7
click at [387, 130] on div at bounding box center [397, 135] width 39 height 42
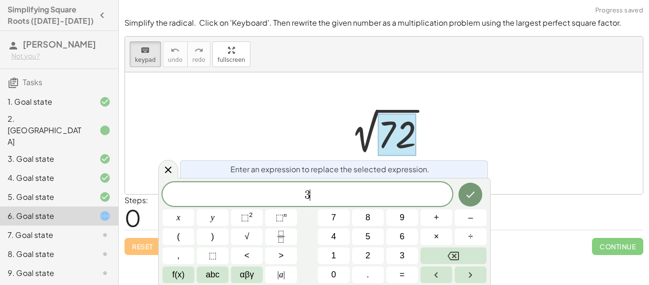
scroll to position [3, 0]
click at [440, 231] on button "×" at bounding box center [437, 236] width 32 height 17
click at [472, 190] on icon "Done" at bounding box center [470, 194] width 11 height 11
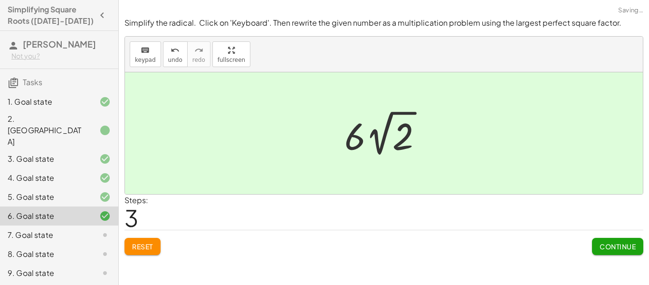
click at [616, 246] on span "Continue" at bounding box center [618, 246] width 36 height 9
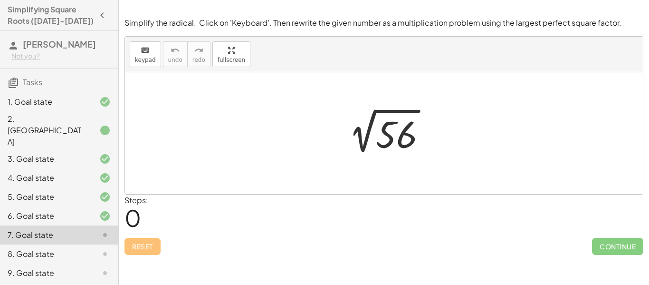
click at [396, 131] on div at bounding box center [387, 133] width 103 height 48
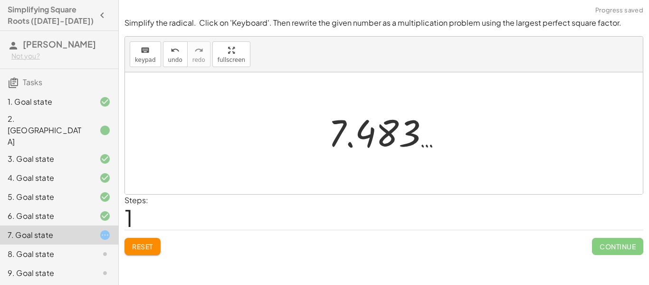
click at [136, 248] on span "Reset" at bounding box center [142, 246] width 21 height 9
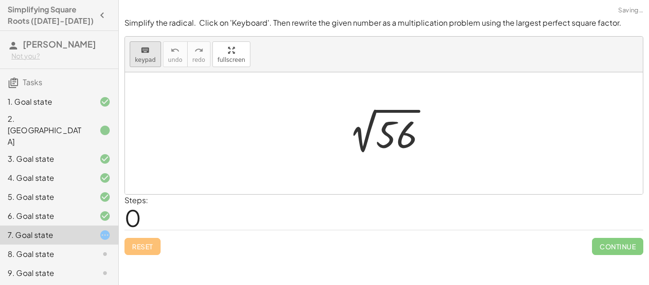
click at [146, 43] on button "keyboard keypad" at bounding box center [145, 54] width 31 height 26
click at [401, 126] on div at bounding box center [396, 135] width 41 height 42
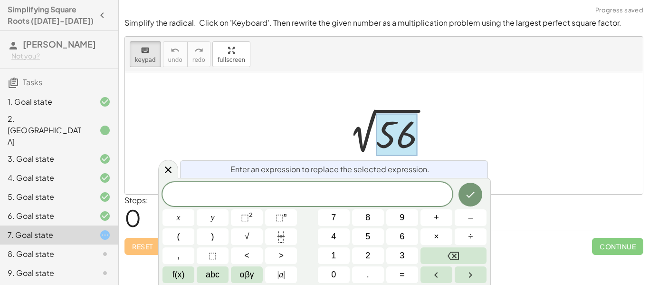
scroll to position [5, 0]
click at [443, 240] on button "×" at bounding box center [437, 236] width 32 height 17
click at [474, 194] on icon "Done" at bounding box center [470, 194] width 11 height 11
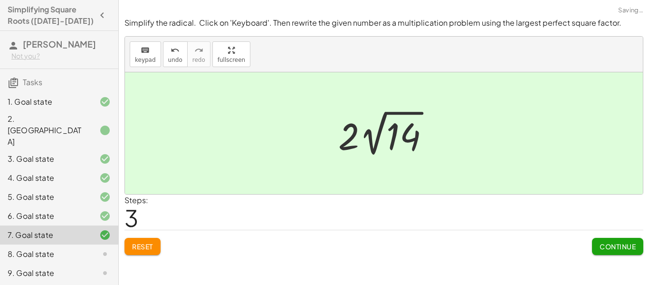
click at [621, 246] on span "Continue" at bounding box center [618, 246] width 36 height 9
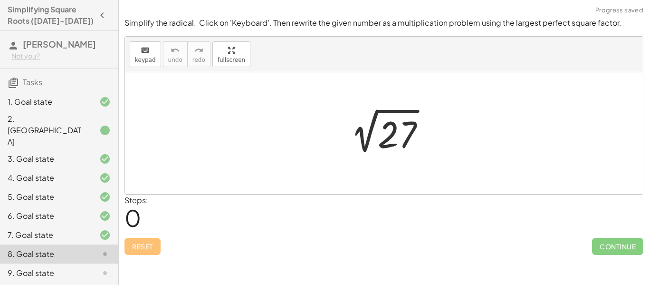
scroll to position [1, 0]
click at [392, 128] on div at bounding box center [388, 133] width 100 height 48
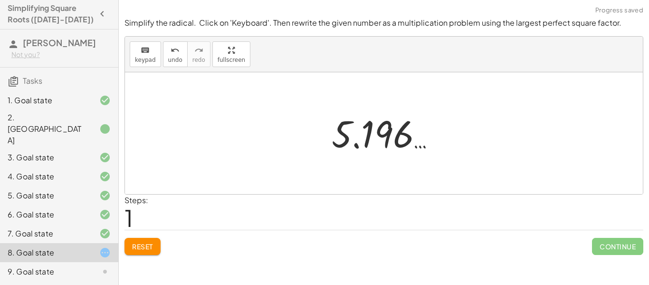
click at [392, 128] on div at bounding box center [387, 133] width 121 height 47
click at [147, 249] on span "Reset" at bounding box center [142, 246] width 21 height 9
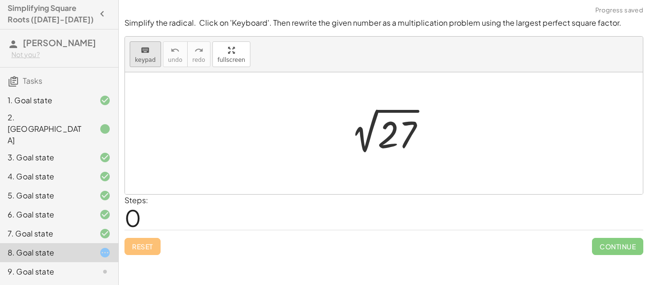
click at [151, 58] on span "keypad" at bounding box center [145, 60] width 21 height 7
click at [385, 139] on div at bounding box center [397, 135] width 39 height 42
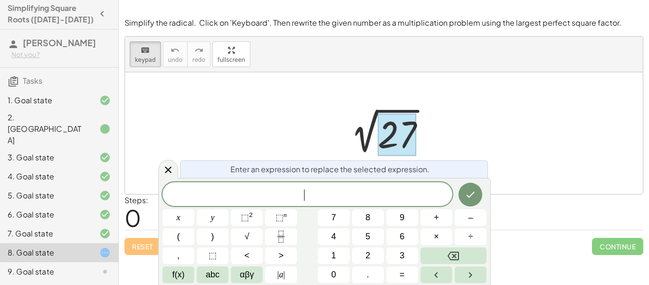
scroll to position [7, 0]
click at [439, 236] on button "×" at bounding box center [437, 236] width 32 height 17
click at [466, 200] on button "Done" at bounding box center [471, 195] width 24 height 24
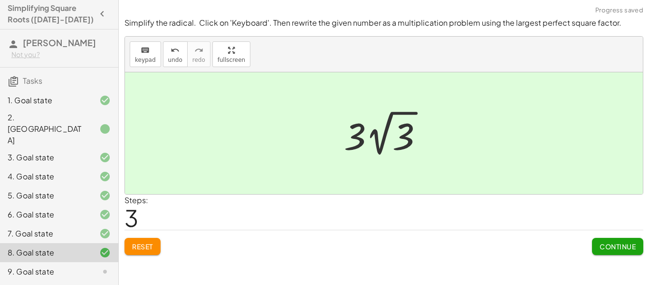
click at [617, 243] on span "Continue" at bounding box center [618, 246] width 36 height 9
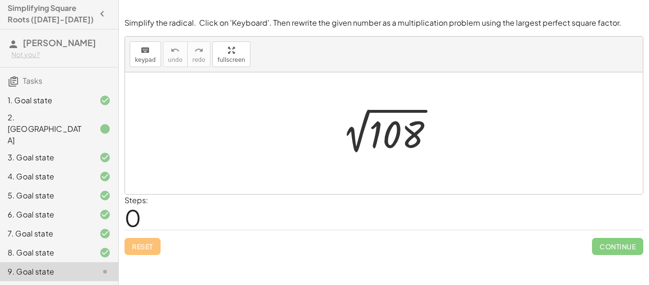
click at [363, 200] on div "Steps: 0" at bounding box center [384, 211] width 519 height 35
click at [151, 48] on div "keyboard" at bounding box center [145, 49] width 21 height 11
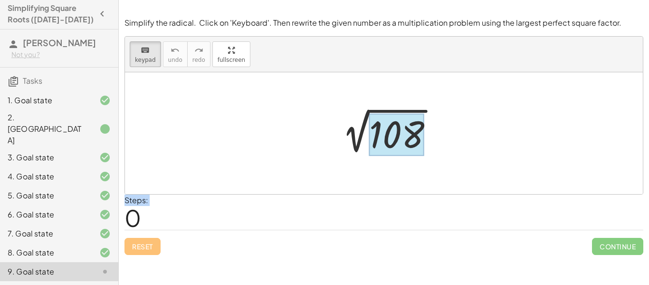
click at [400, 139] on div at bounding box center [396, 135] width 55 height 42
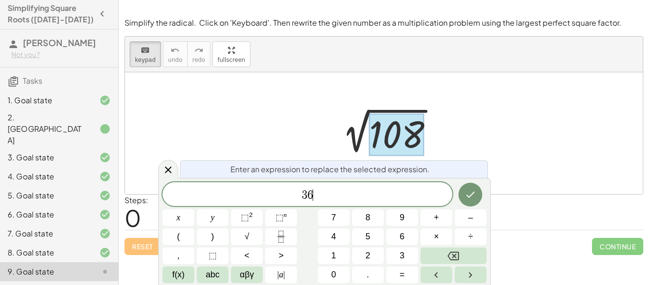
scroll to position [9, 0]
click at [438, 236] on span "×" at bounding box center [436, 236] width 5 height 13
click at [470, 184] on button "Done" at bounding box center [471, 195] width 24 height 24
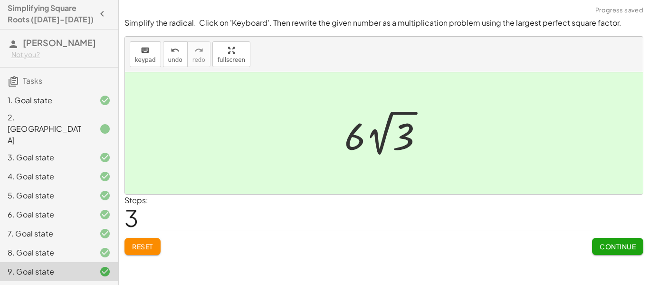
click at [602, 243] on span "Continue" at bounding box center [618, 246] width 36 height 9
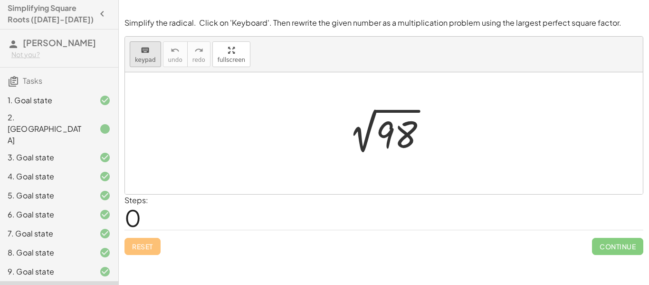
click at [135, 60] on span "keypad" at bounding box center [145, 60] width 21 height 7
click at [399, 141] on div at bounding box center [396, 135] width 41 height 42
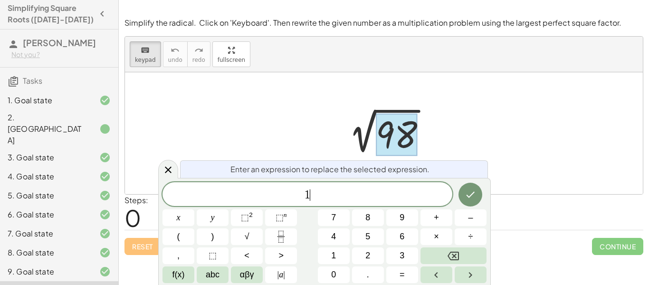
scroll to position [10, 0]
click at [444, 236] on button "×" at bounding box center [437, 236] width 32 height 17
click at [471, 194] on icon "Done" at bounding box center [470, 194] width 11 height 11
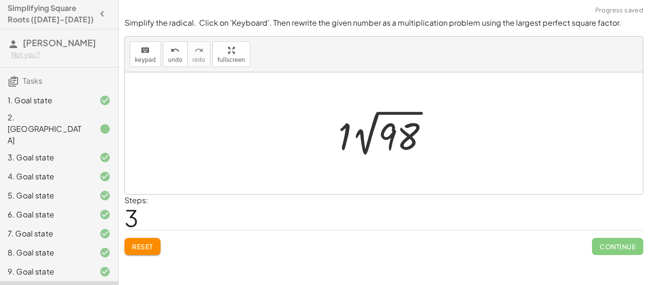
click at [150, 239] on button "Reset" at bounding box center [143, 246] width 36 height 17
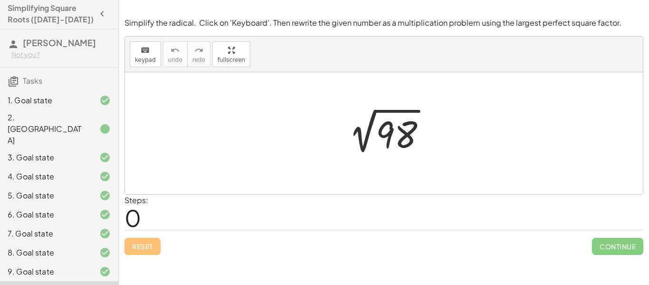
click at [336, 149] on div at bounding box center [387, 133] width 103 height 48
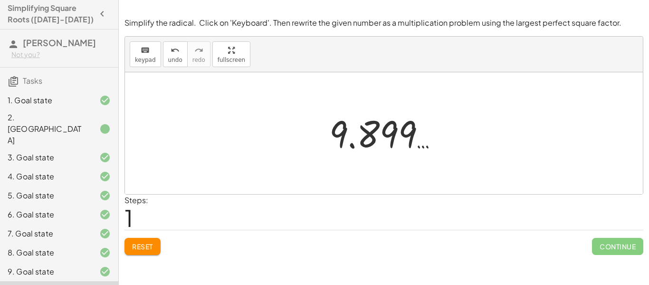
click at [155, 250] on button "Reset" at bounding box center [143, 246] width 36 height 17
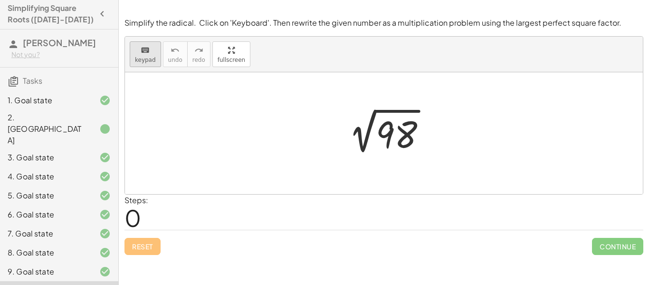
click at [152, 47] on div "keyboard" at bounding box center [145, 49] width 21 height 11
click at [403, 125] on div at bounding box center [396, 135] width 41 height 42
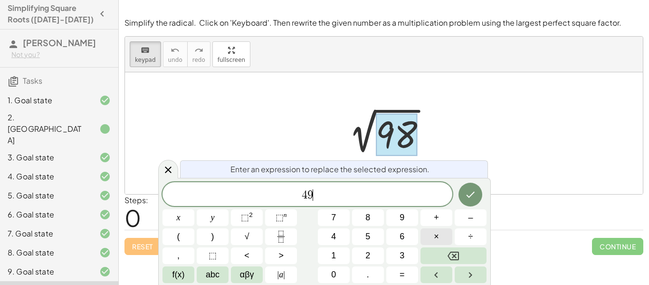
click at [439, 237] on button "×" at bounding box center [437, 236] width 32 height 17
click at [471, 196] on icon "Done" at bounding box center [470, 194] width 11 height 11
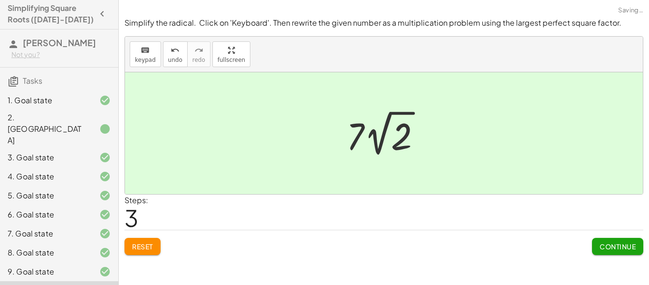
click at [608, 252] on button "Continue" at bounding box center [617, 246] width 51 height 17
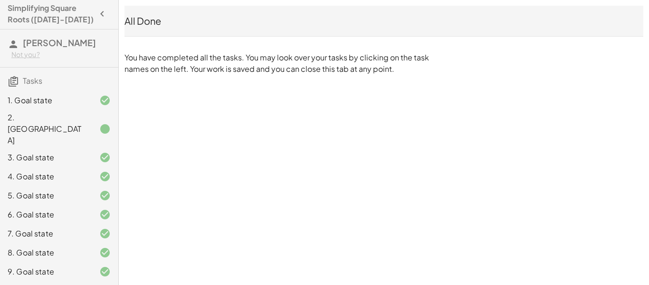
scroll to position [0, 0]
